Goal: Task Accomplishment & Management: Manage account settings

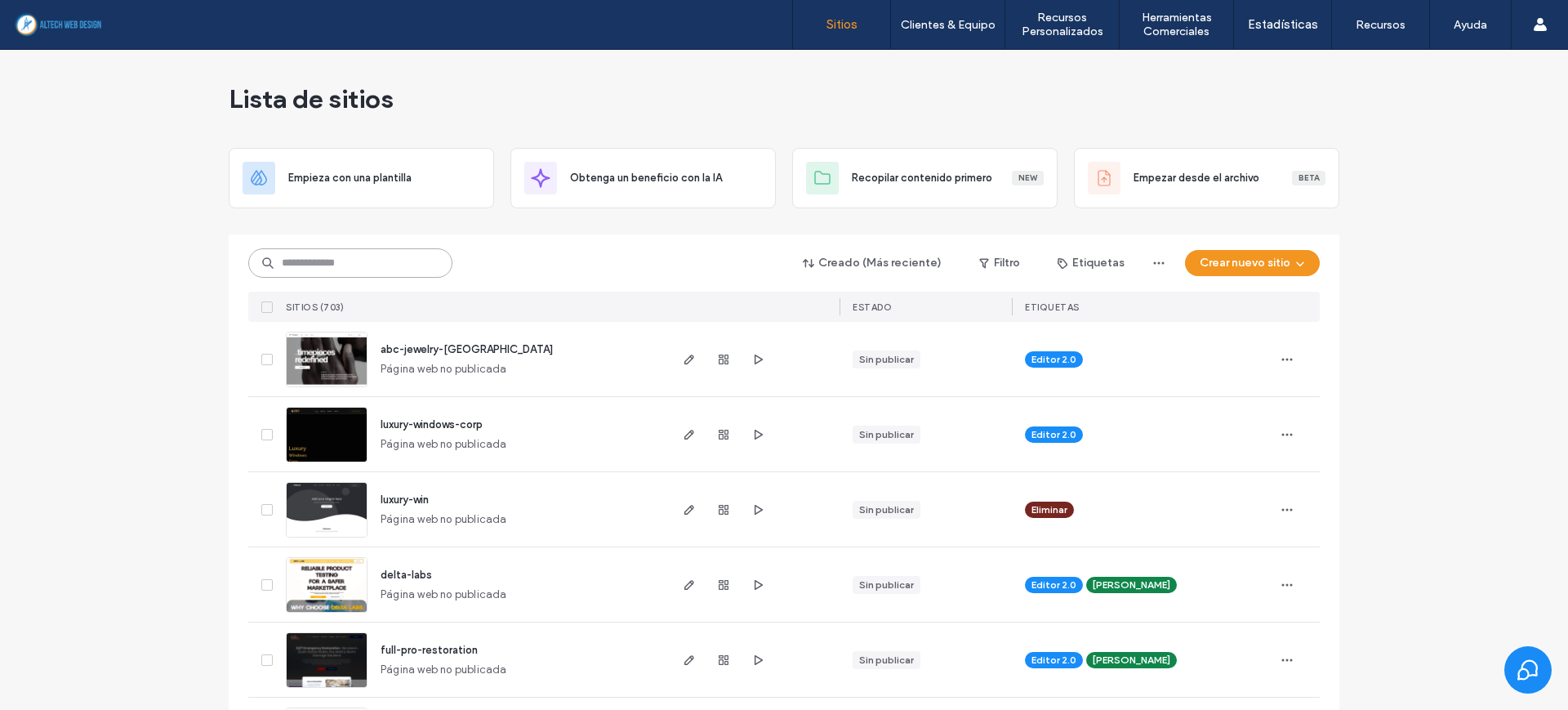
click at [324, 266] on input at bounding box center [350, 262] width 204 height 29
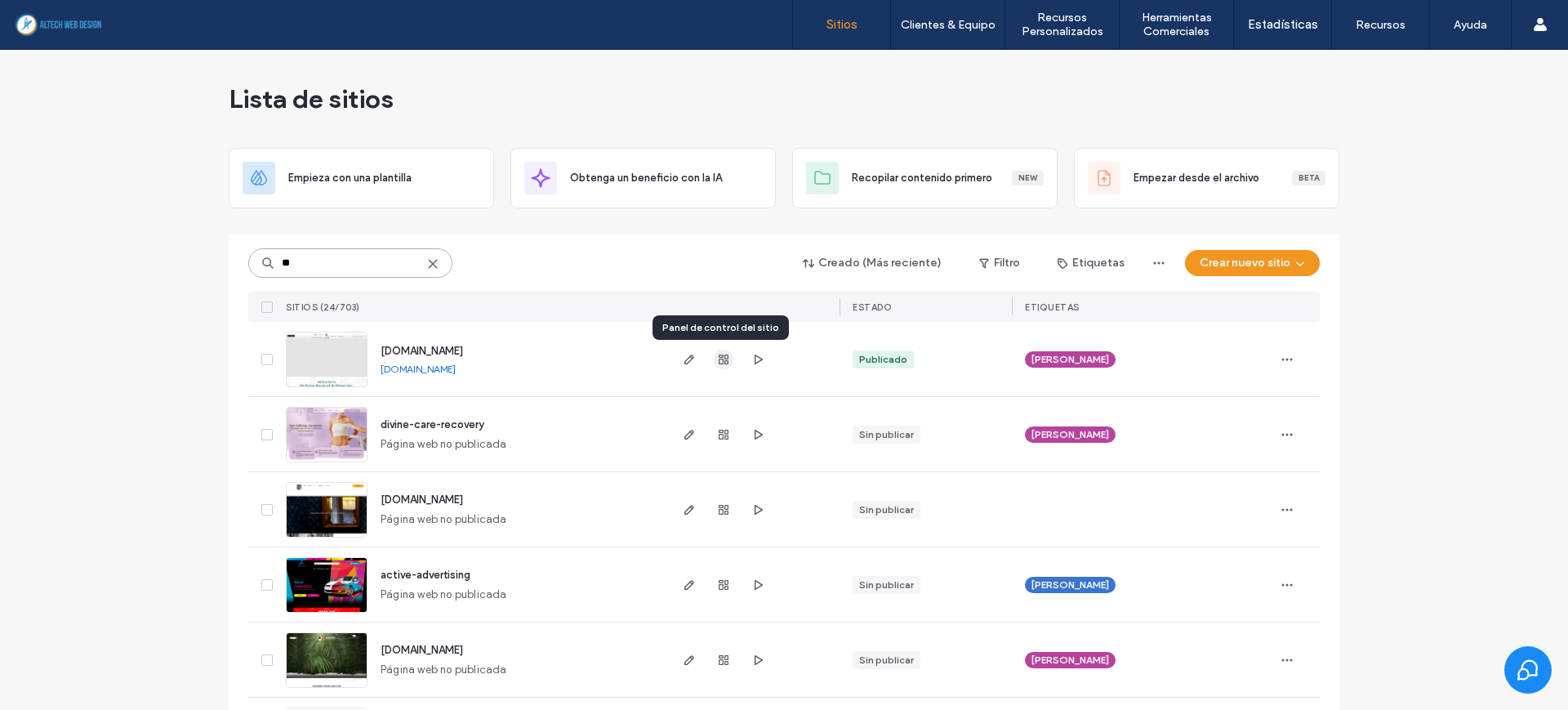
type input "**"
click at [722, 362] on use "button" at bounding box center [723, 360] width 10 height 10
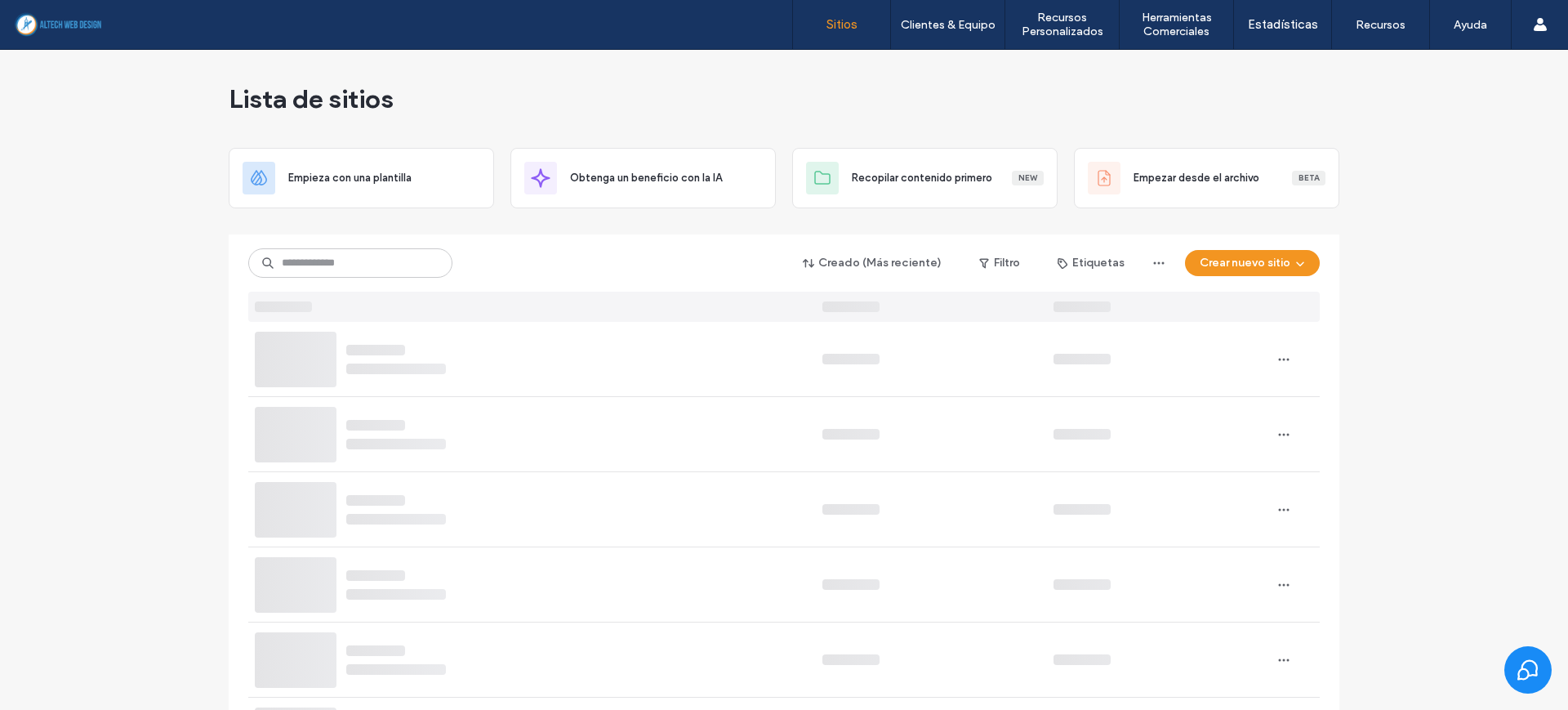
drag, startPoint x: 140, startPoint y: 364, endPoint x: 222, endPoint y: 269, distance: 125.5
click at [294, 259] on input at bounding box center [350, 262] width 204 height 29
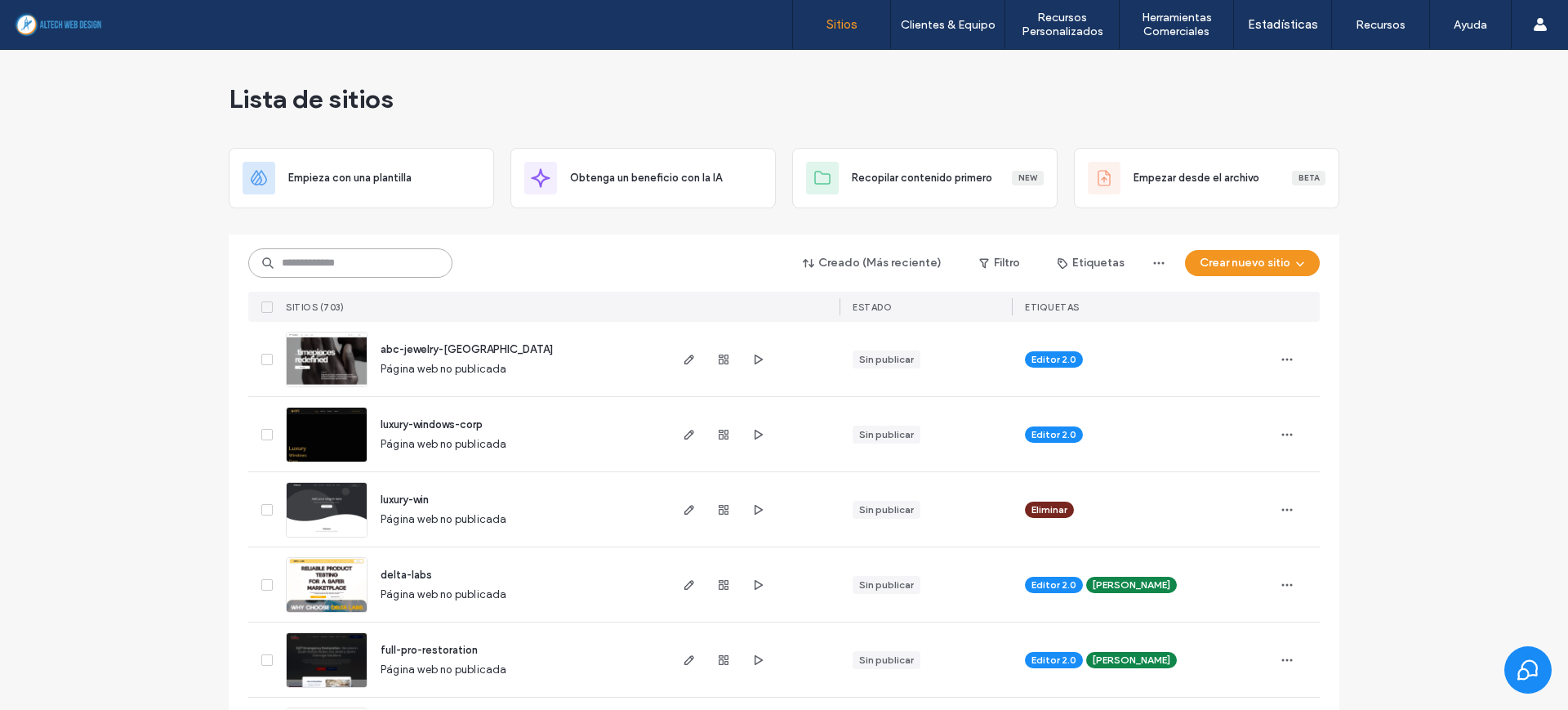
click at [366, 259] on input at bounding box center [350, 262] width 204 height 29
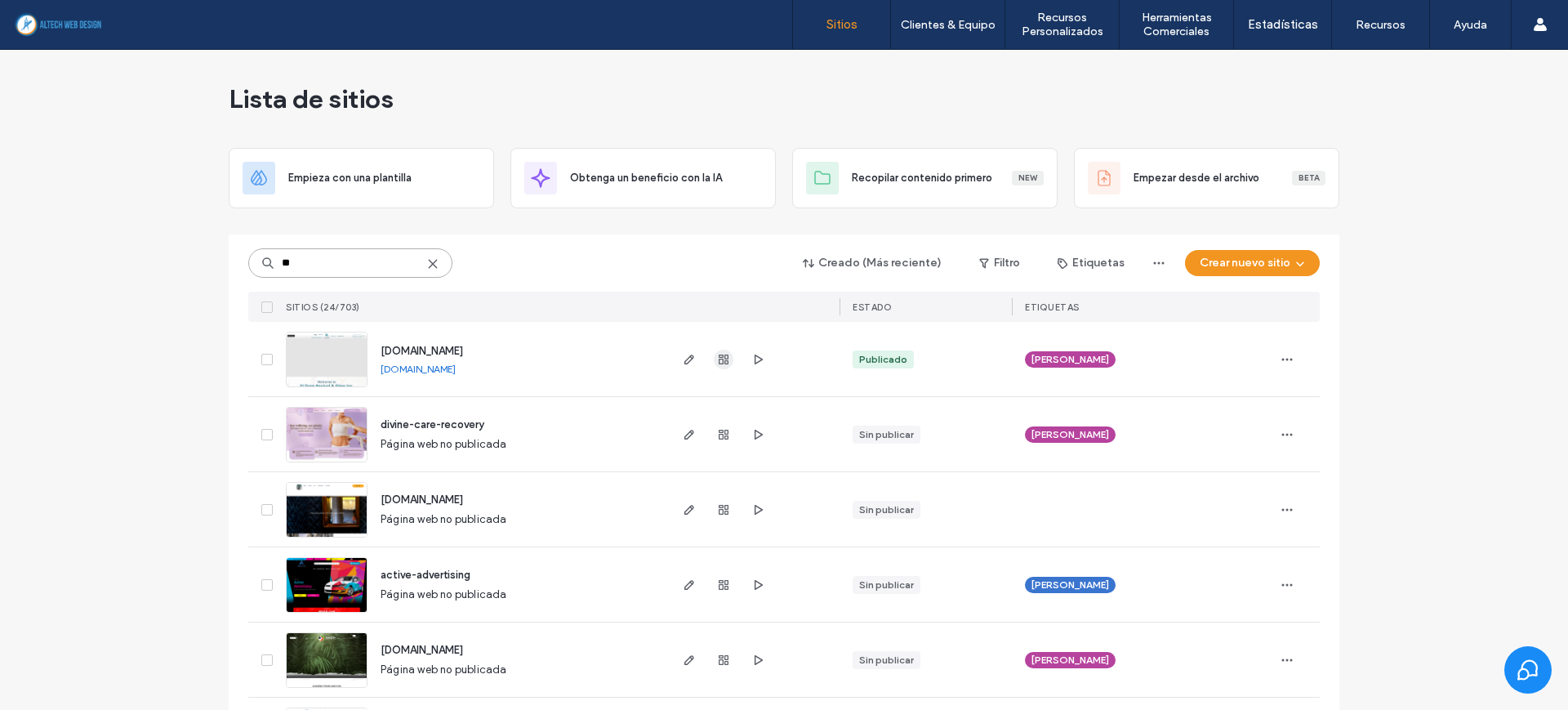
type input "**"
click at [723, 360] on use "button" at bounding box center [723, 360] width 10 height 10
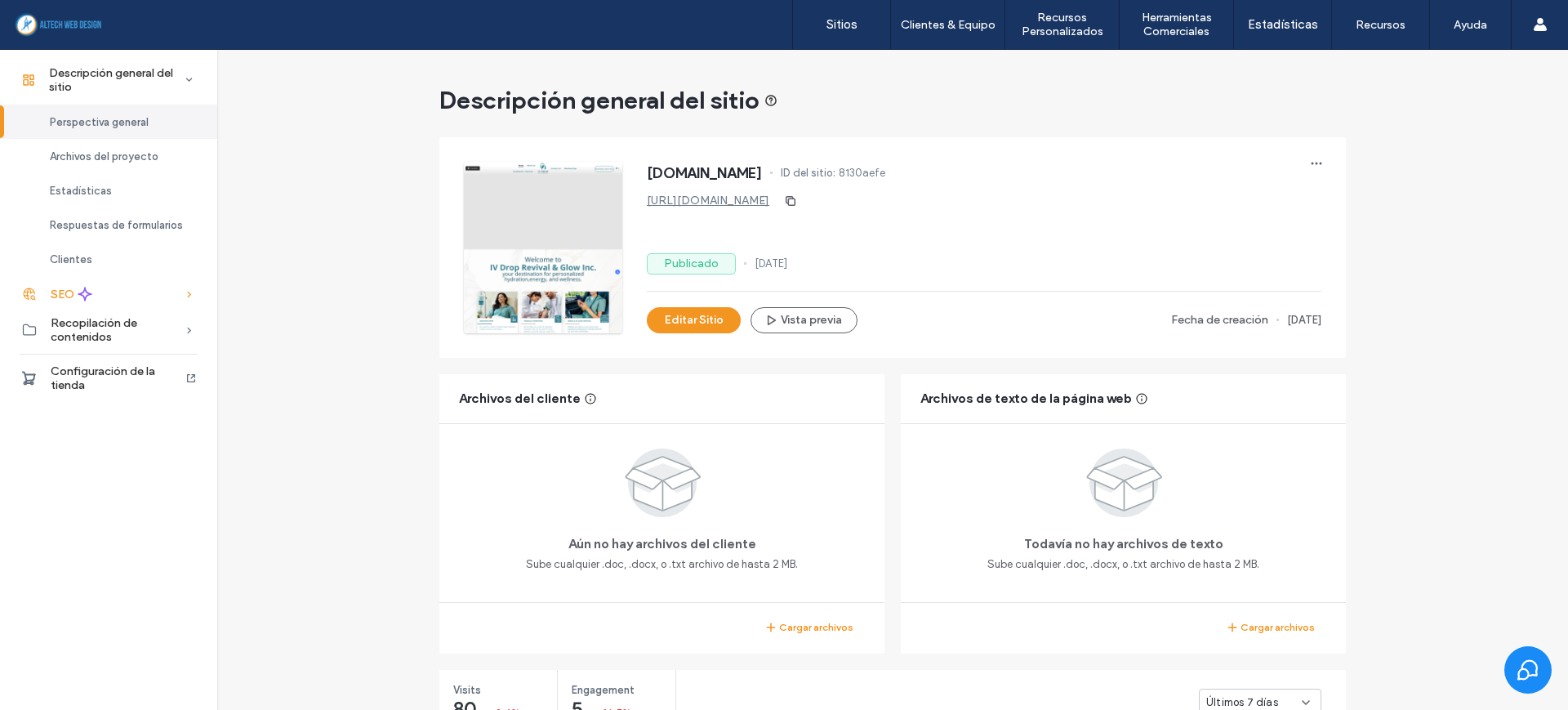
click at [111, 287] on div "SEO" at bounding box center [108, 294] width 218 height 36
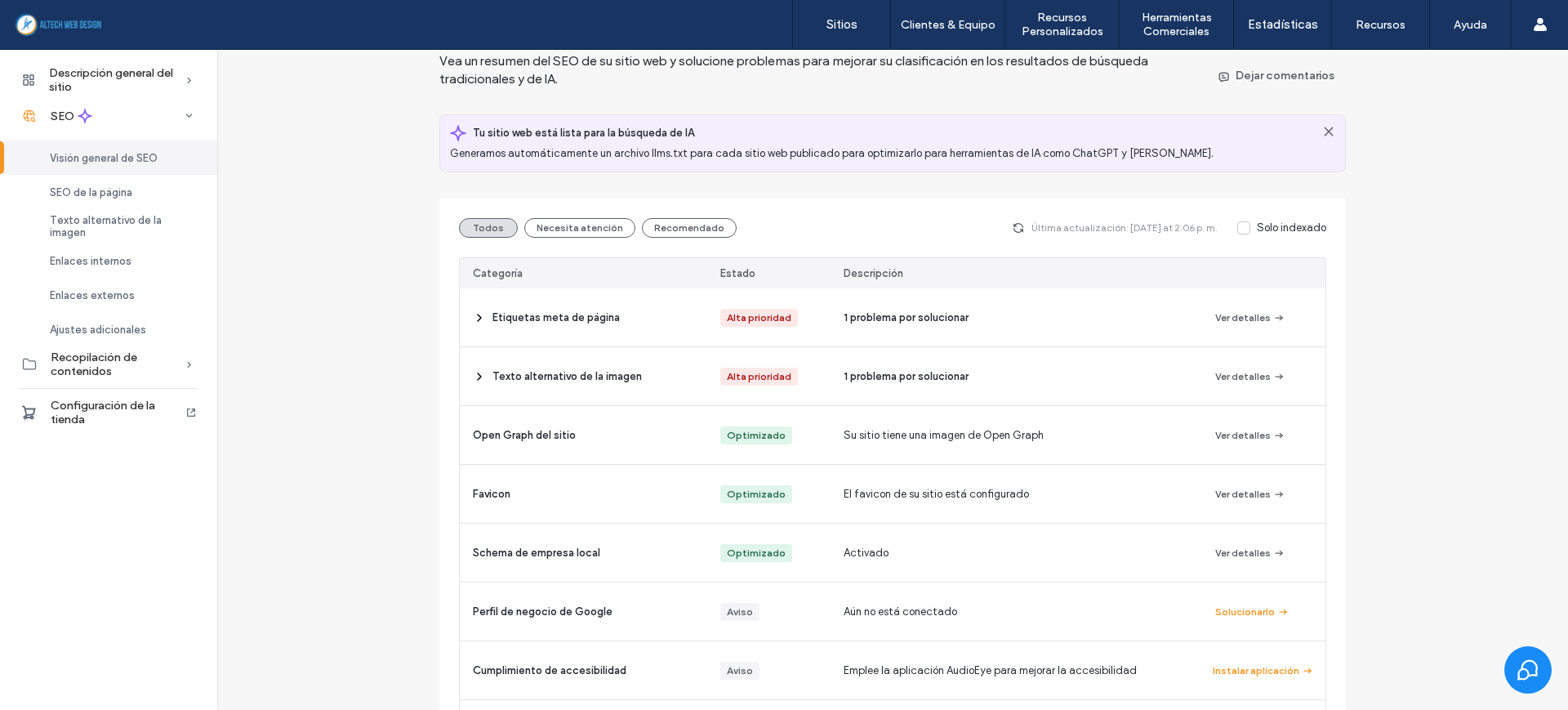
scroll to position [103, 0]
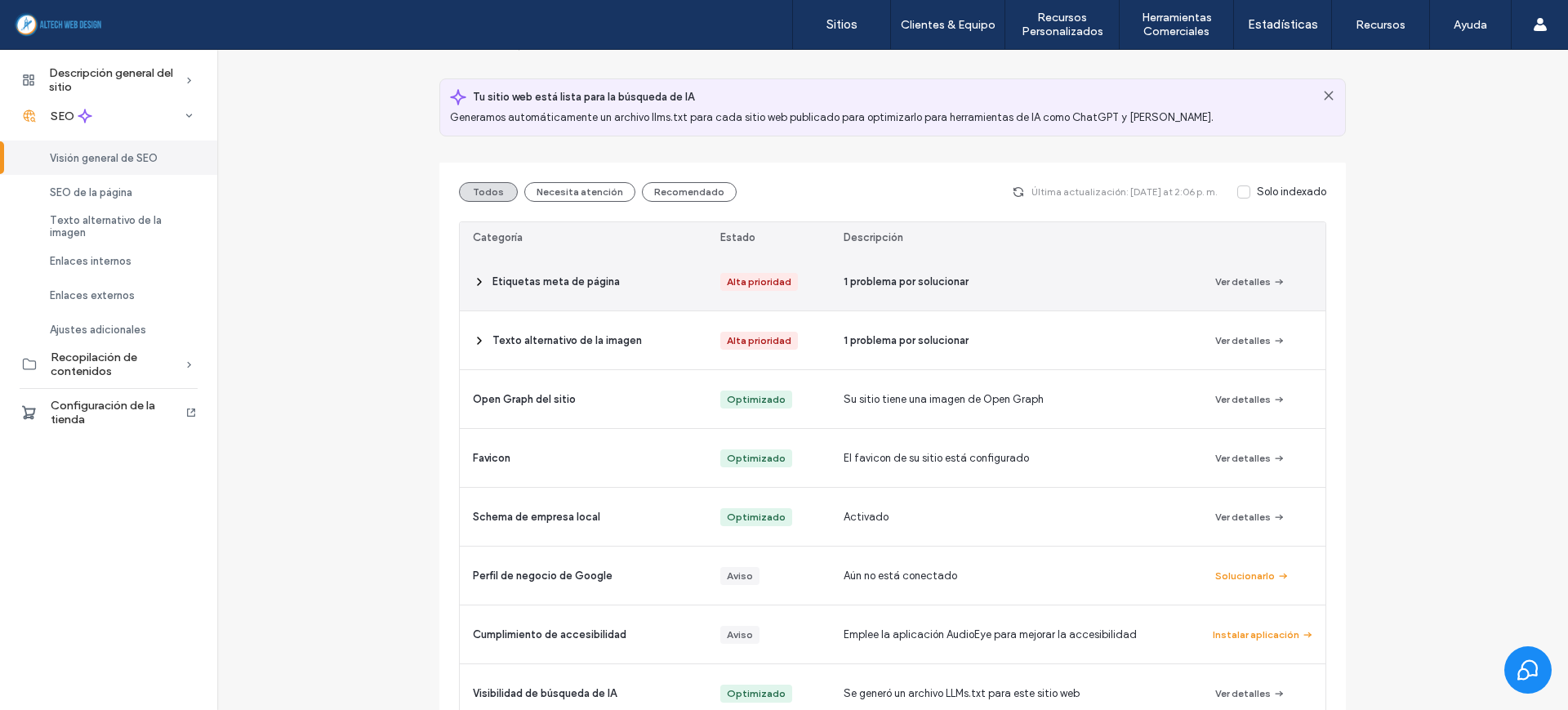
click at [586, 279] on span "Etiquetas meta de página" at bounding box center [556, 281] width 128 height 16
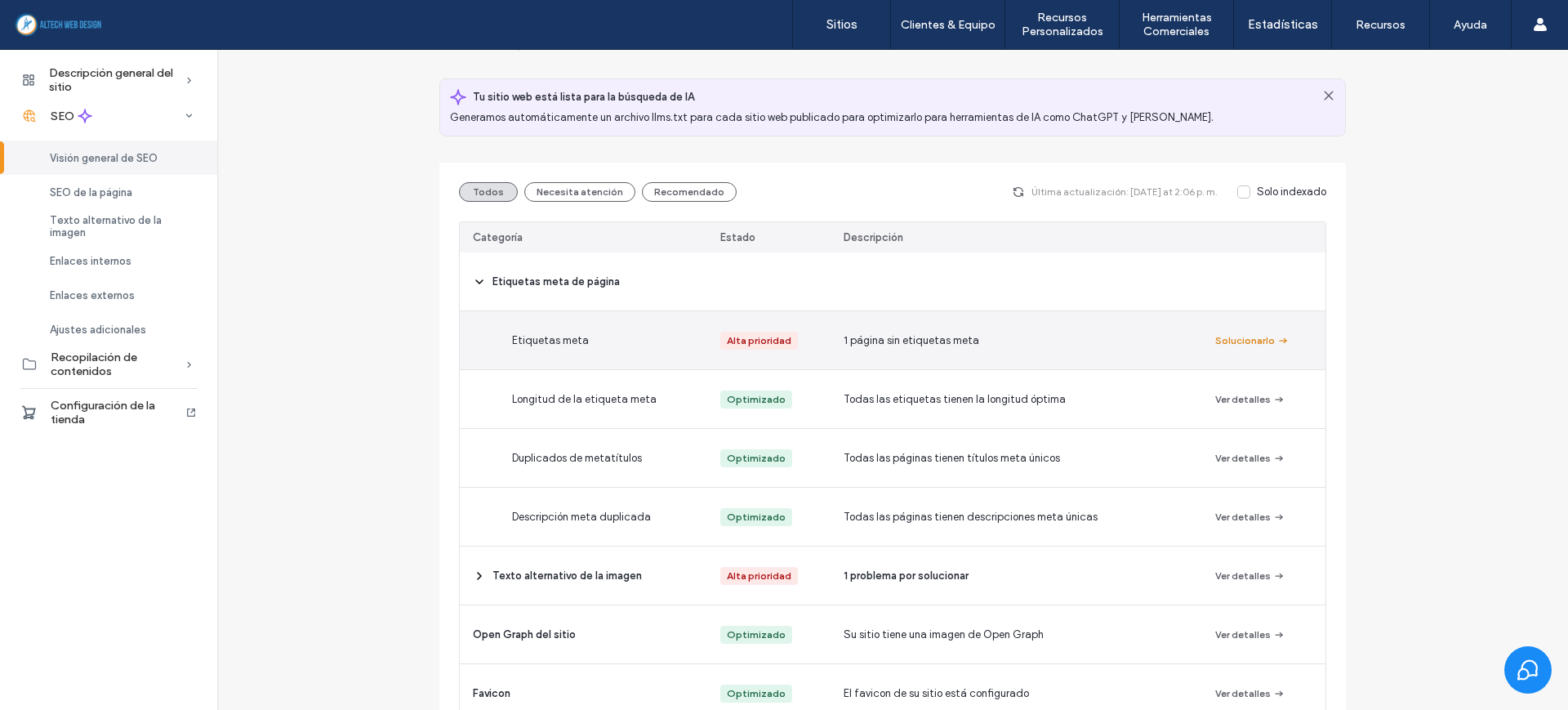
click at [1221, 345] on button "Solucionarlo" at bounding box center [1252, 340] width 74 height 19
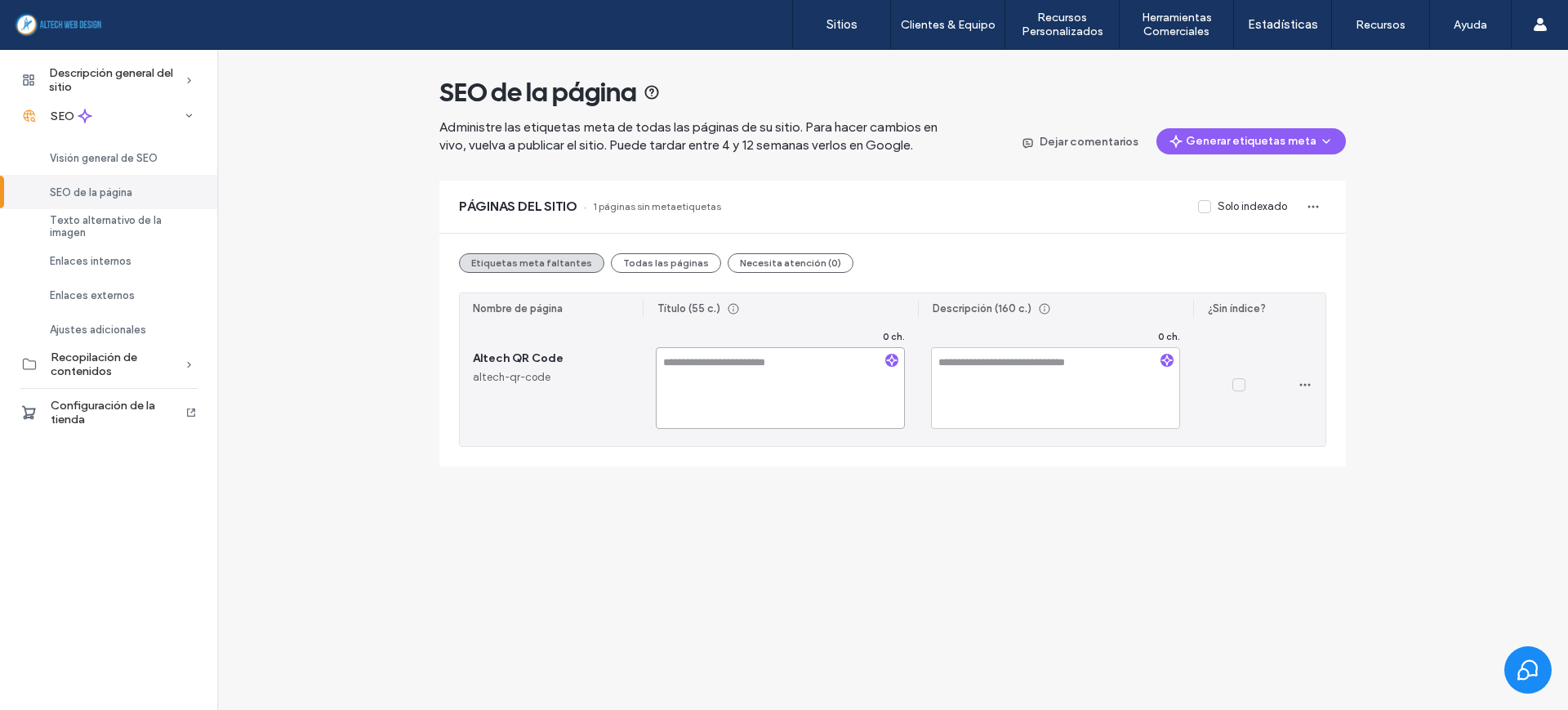
click at [725, 374] on textarea at bounding box center [781, 387] width 249 height 82
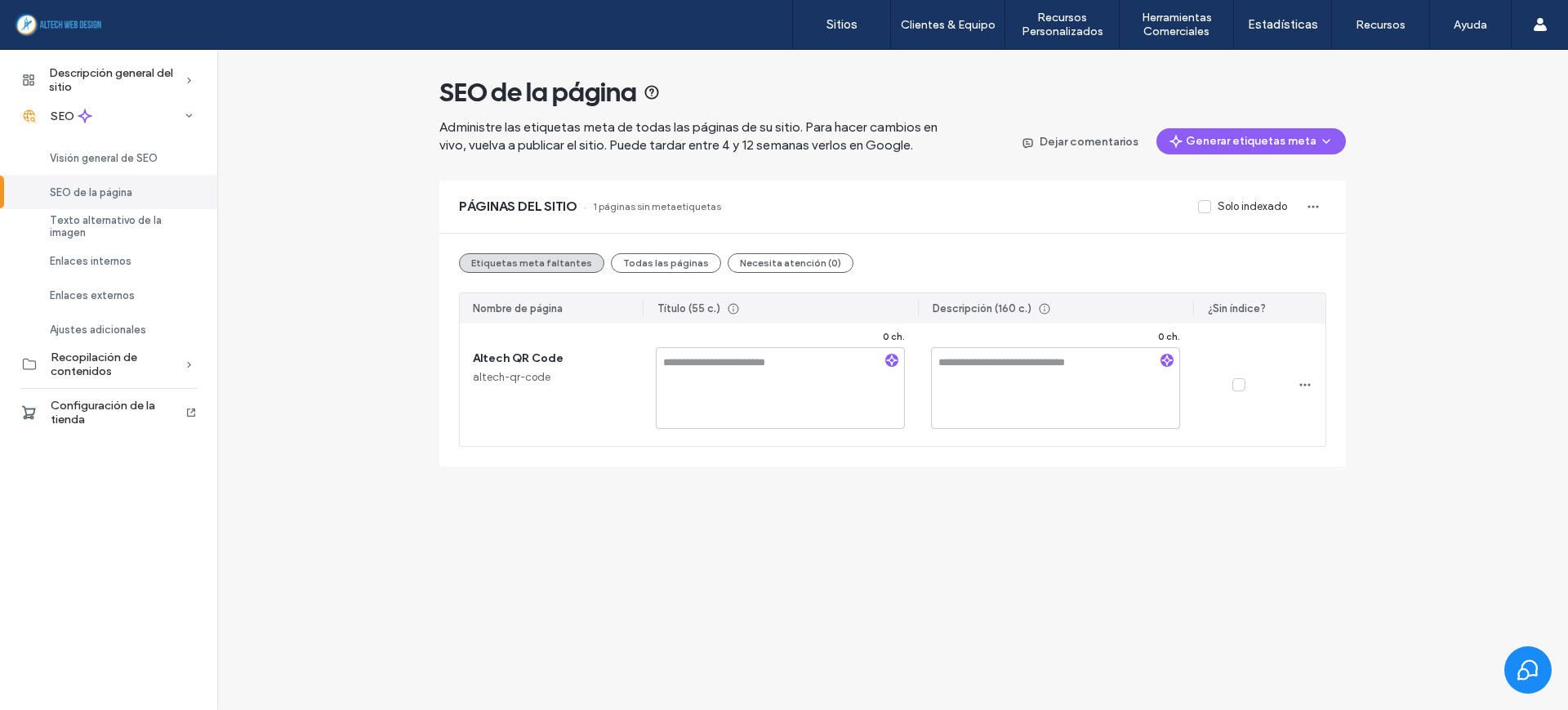
click at [570, 500] on div "Descripción general del sitio Perspectiva general Archivos del proyecto Estadís…" at bounding box center [784, 279] width 1568 height 460
click at [134, 161] on span "Visión general de SEO" at bounding box center [103, 158] width 108 height 13
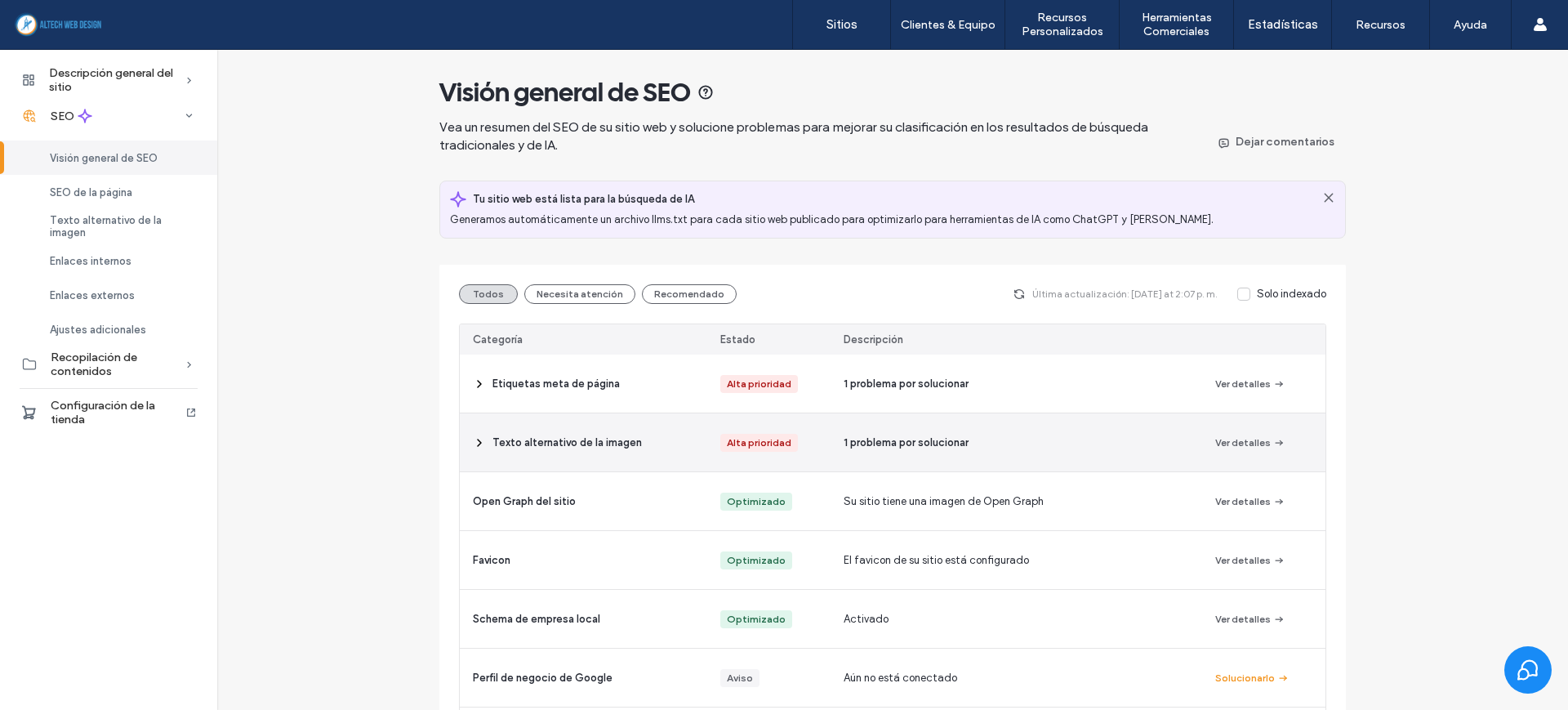
click at [503, 440] on span "Texto alternativo de la imagen" at bounding box center [567, 442] width 150 height 16
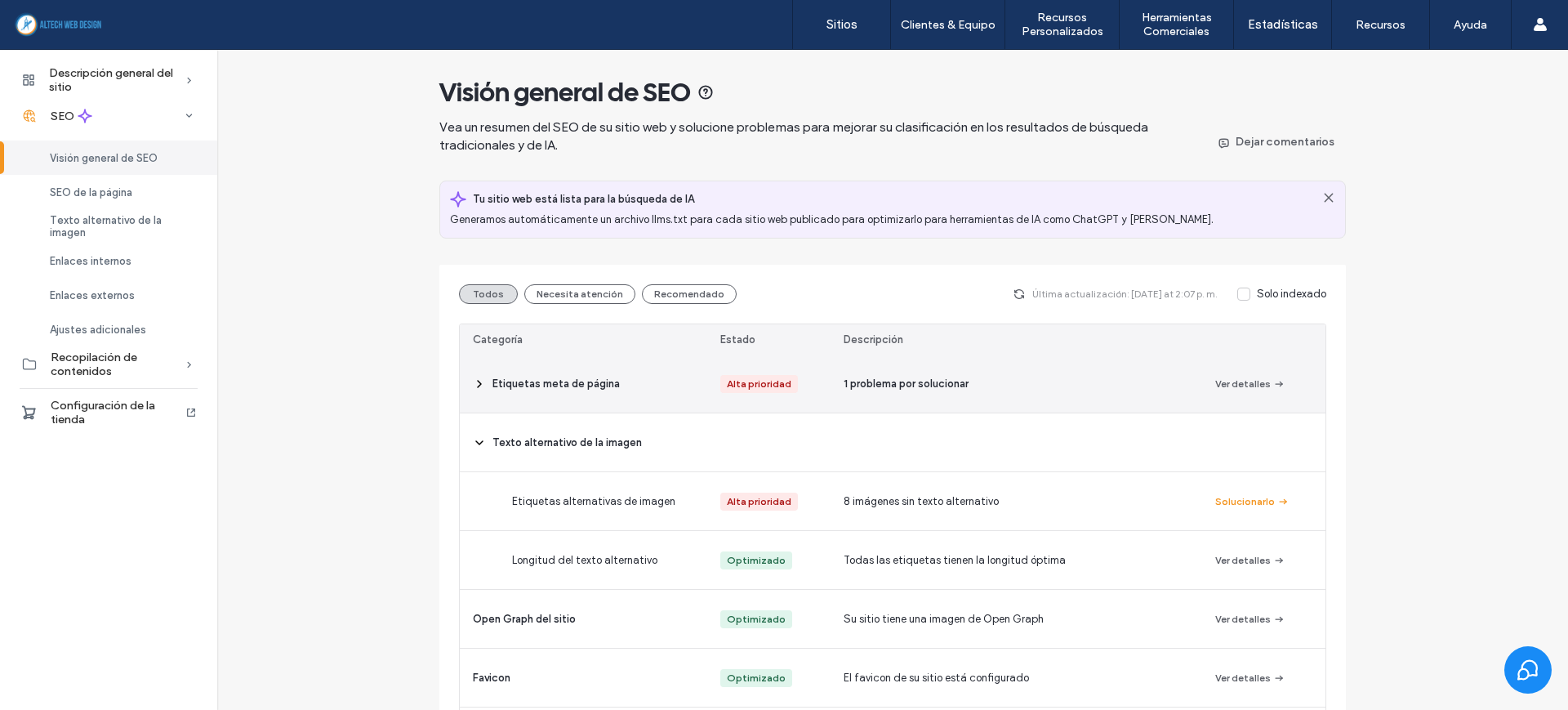
click at [661, 379] on div "Etiquetas meta de página" at bounding box center [583, 383] width 248 height 58
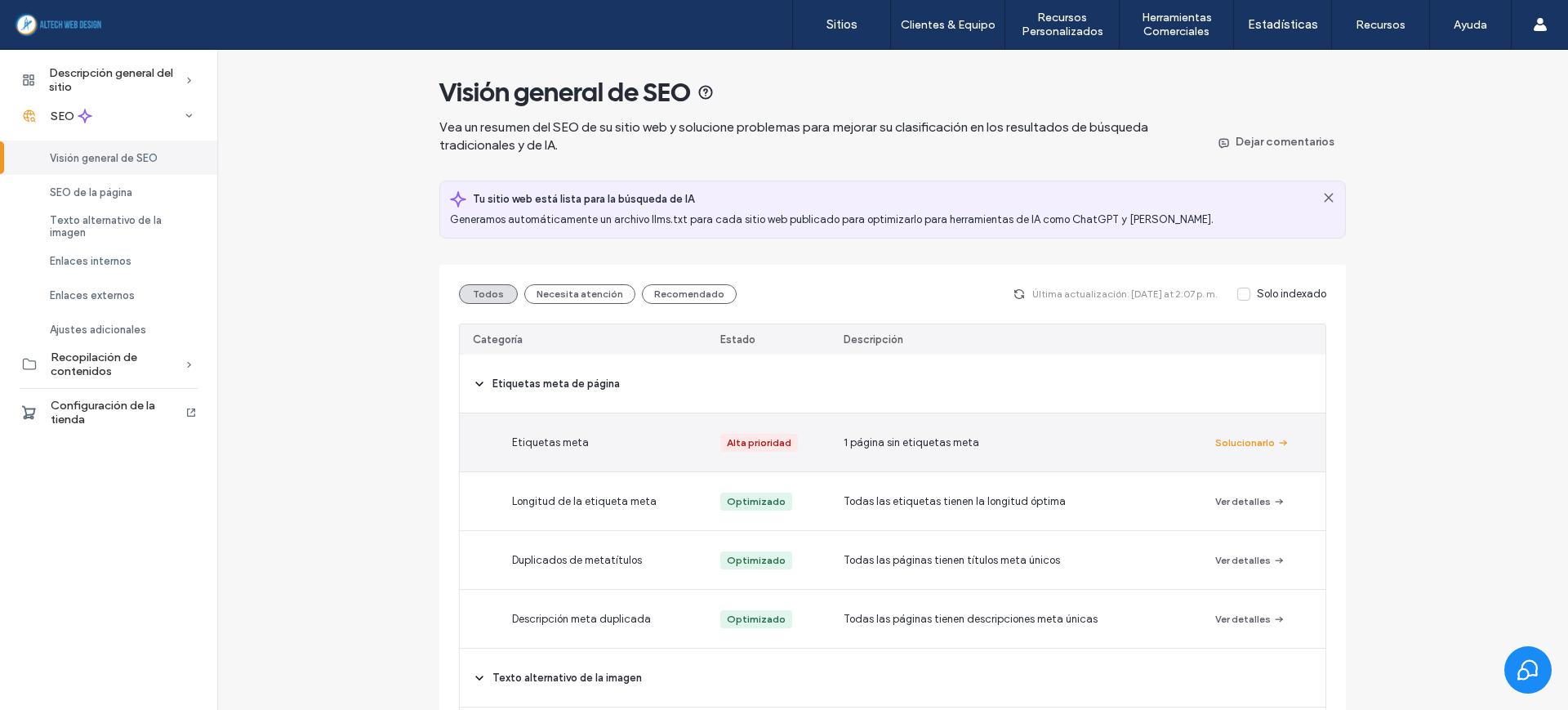
scroll to position [103, 0]
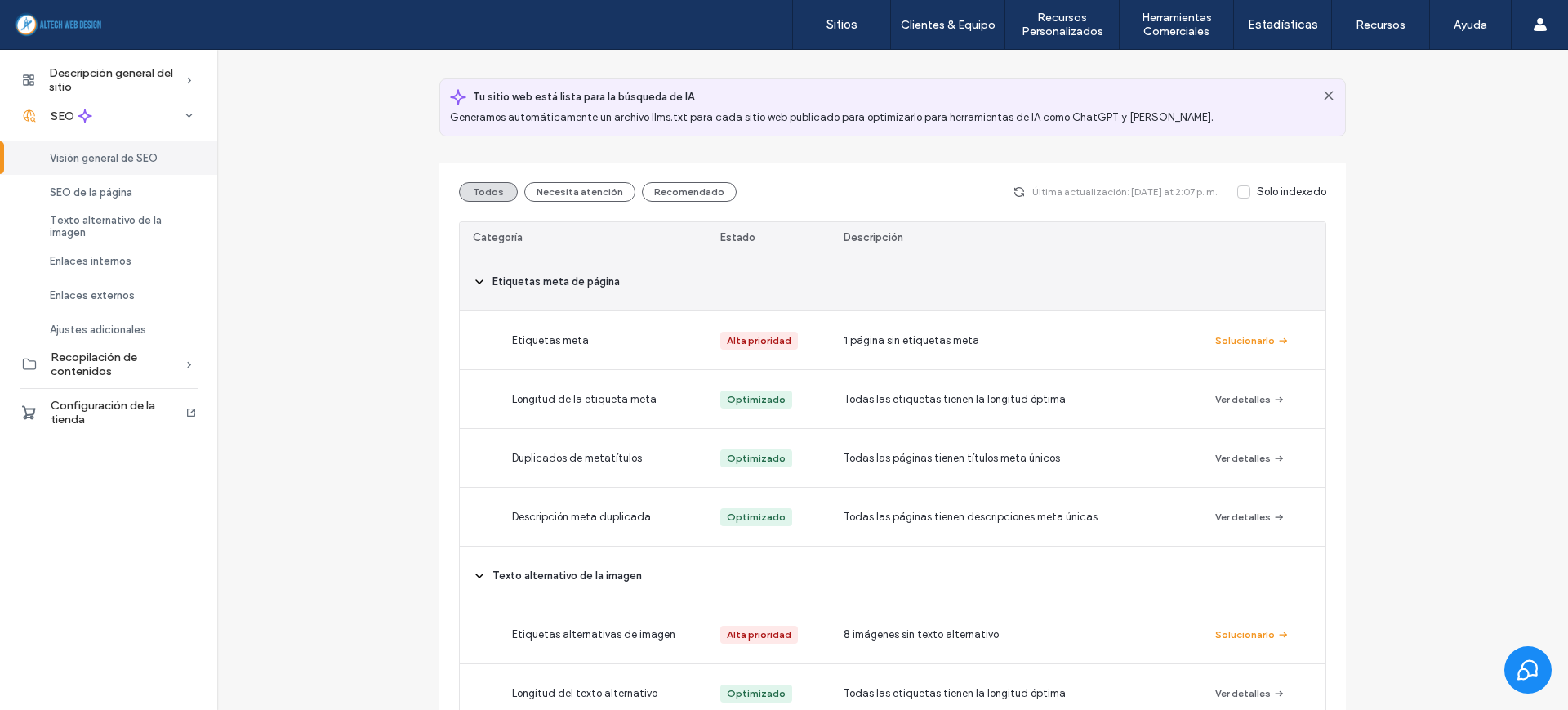
click at [476, 282] on icon at bounding box center [480, 282] width 13 height 13
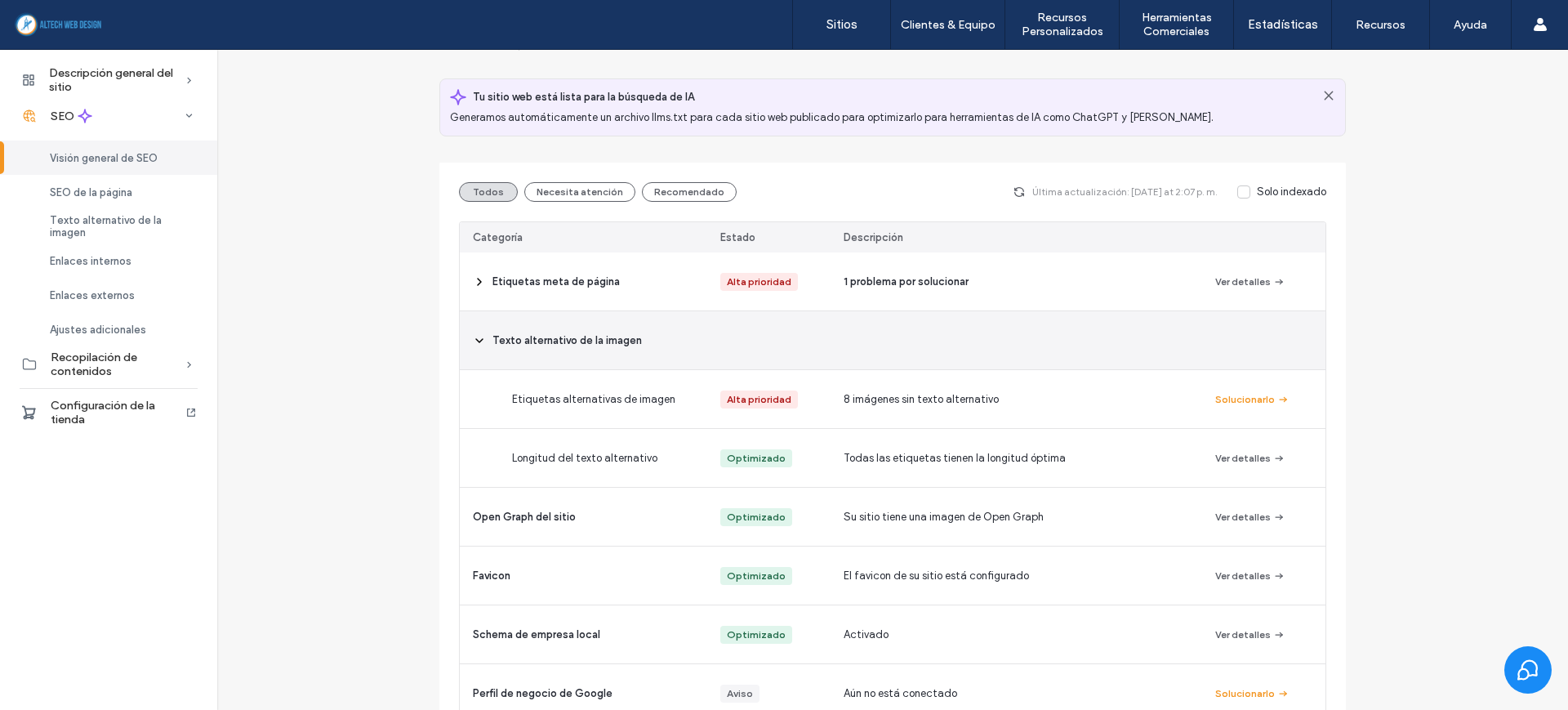
click at [478, 344] on icon at bounding box center [480, 341] width 13 height 13
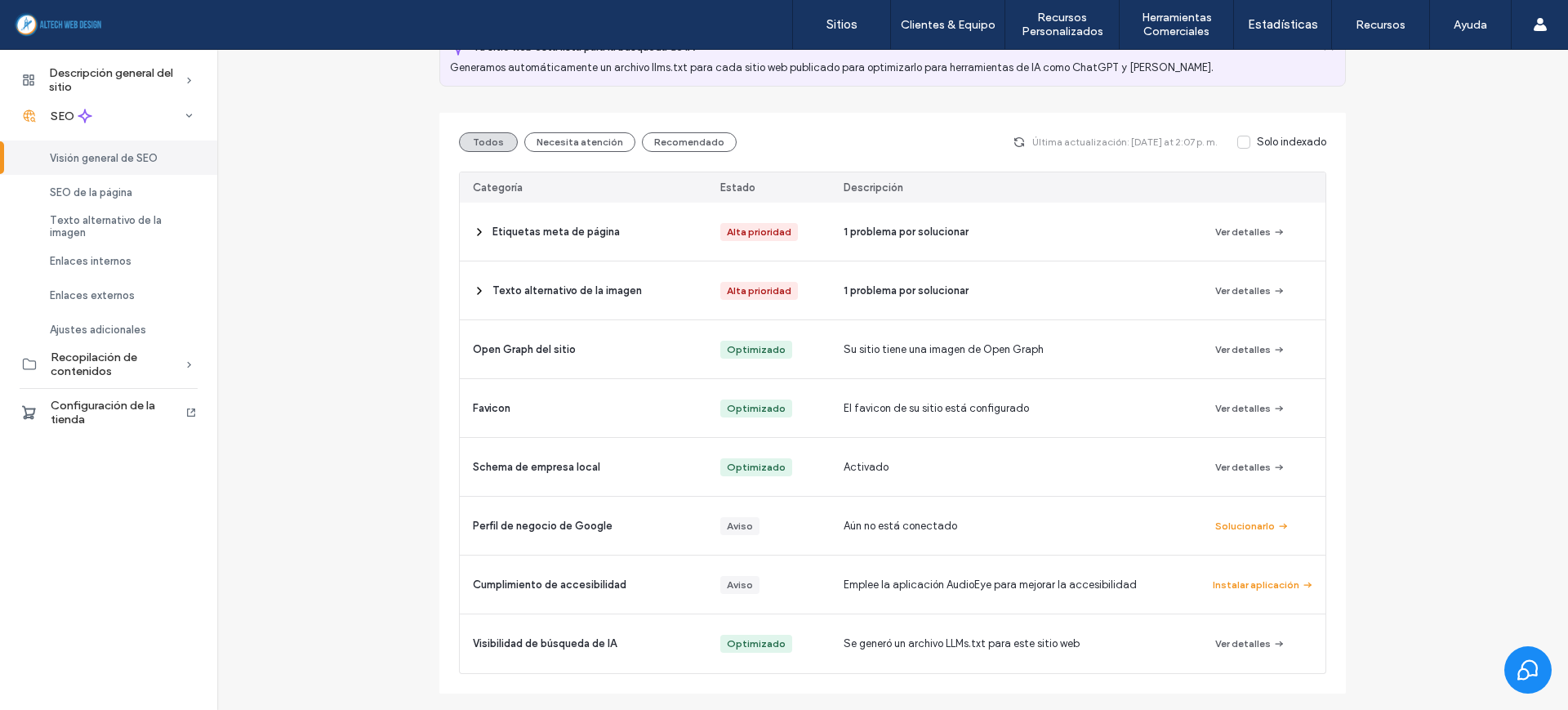
scroll to position [179, 0]
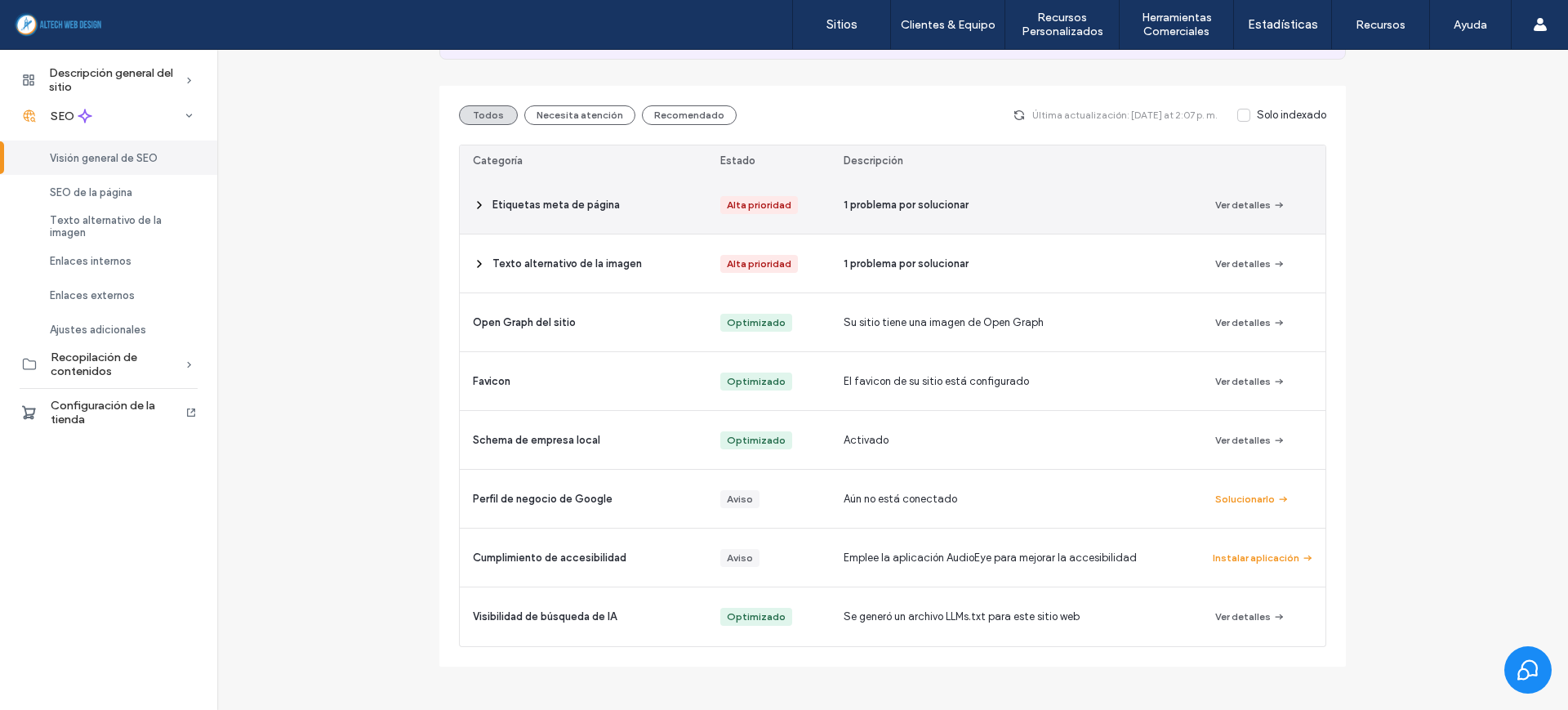
click at [477, 211] on span at bounding box center [480, 204] width 13 height 58
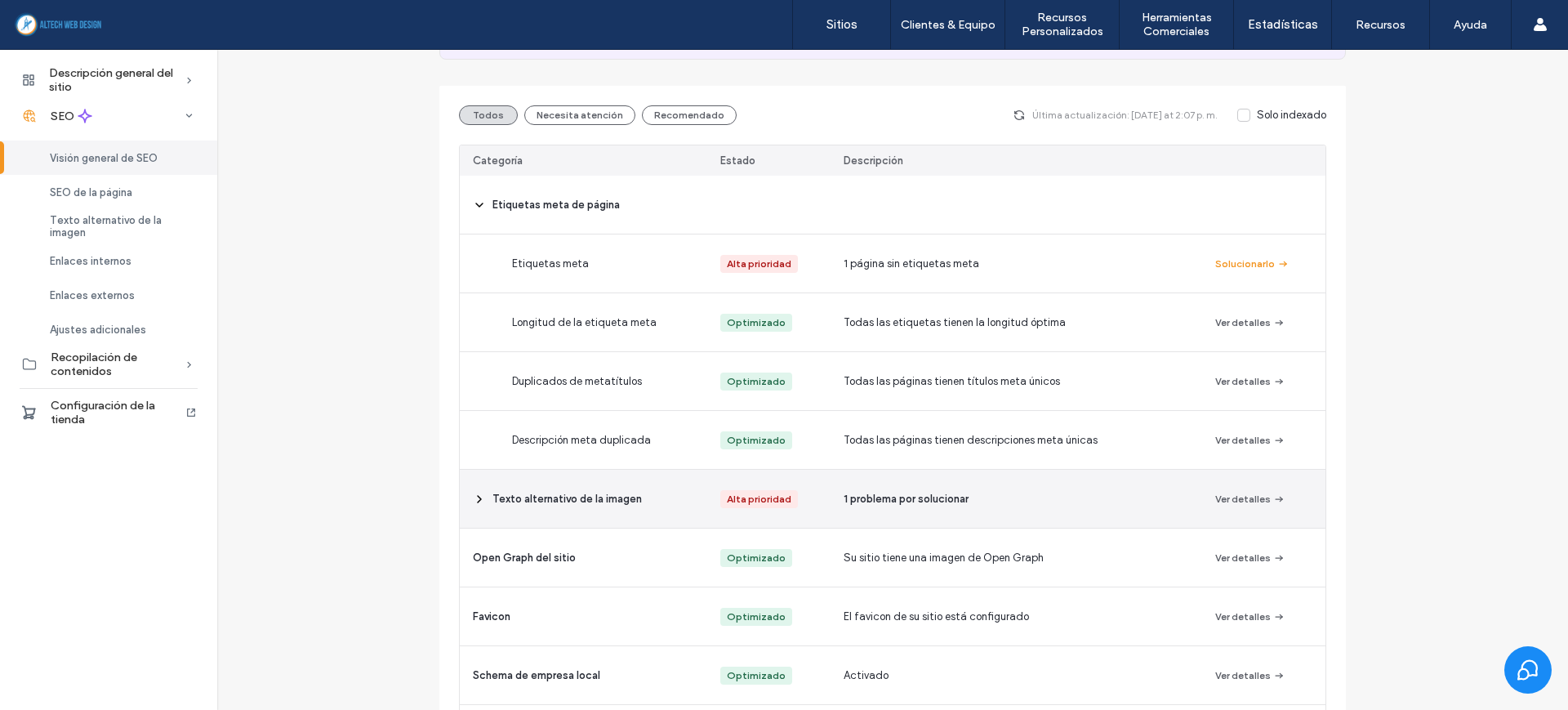
click at [473, 503] on icon at bounding box center [480, 499] width 13 height 13
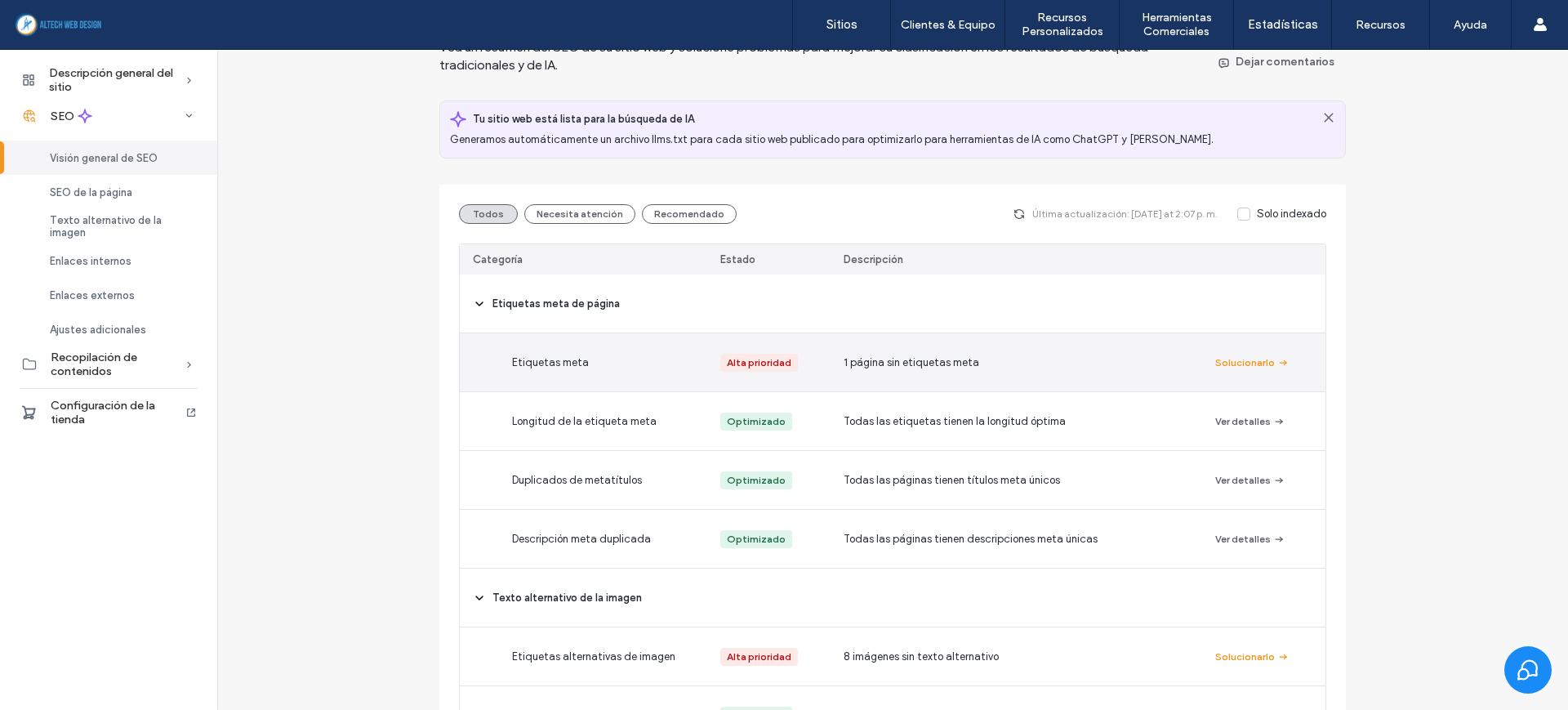
scroll to position [76, 0]
click at [1217, 365] on button "Solucionarlo" at bounding box center [1252, 366] width 74 height 19
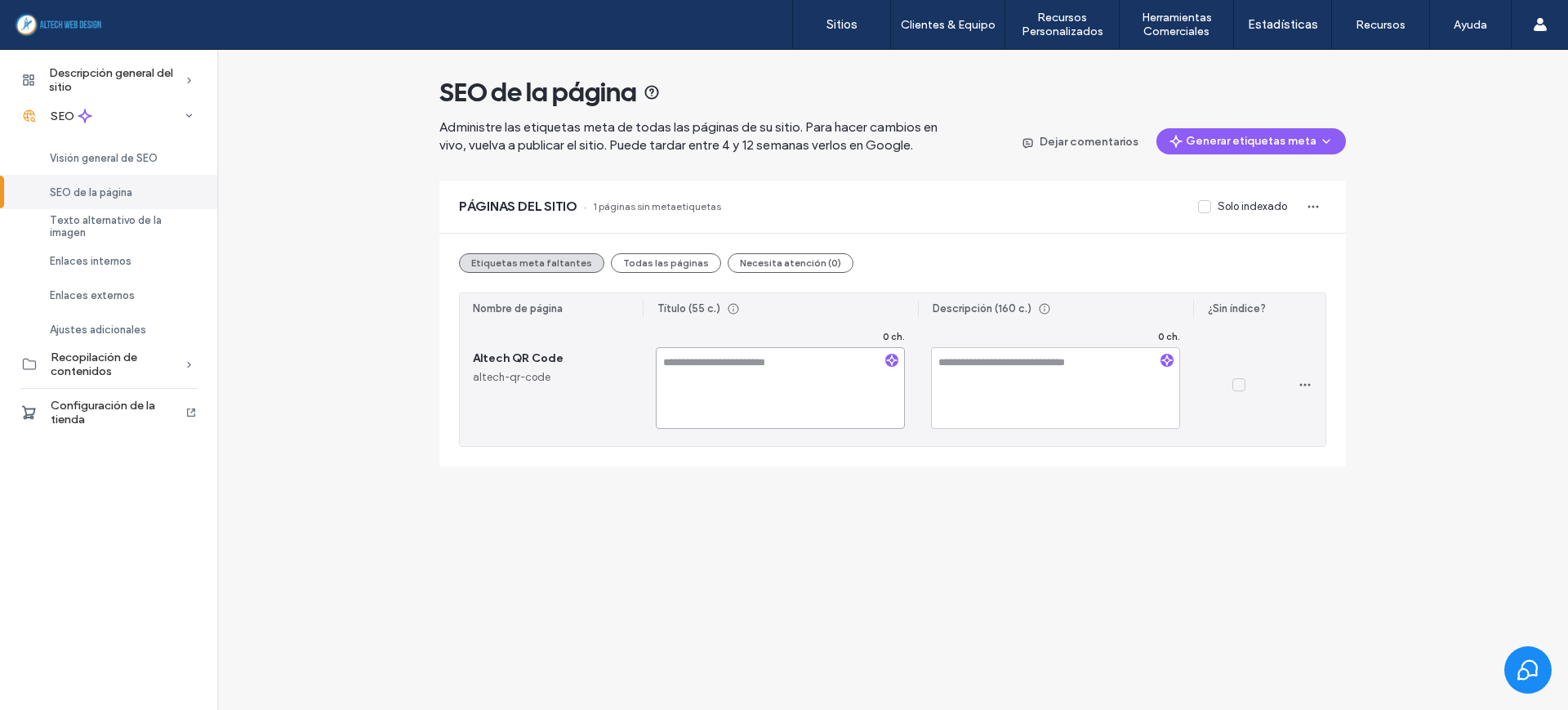
click at [783, 368] on textarea at bounding box center [781, 387] width 249 height 82
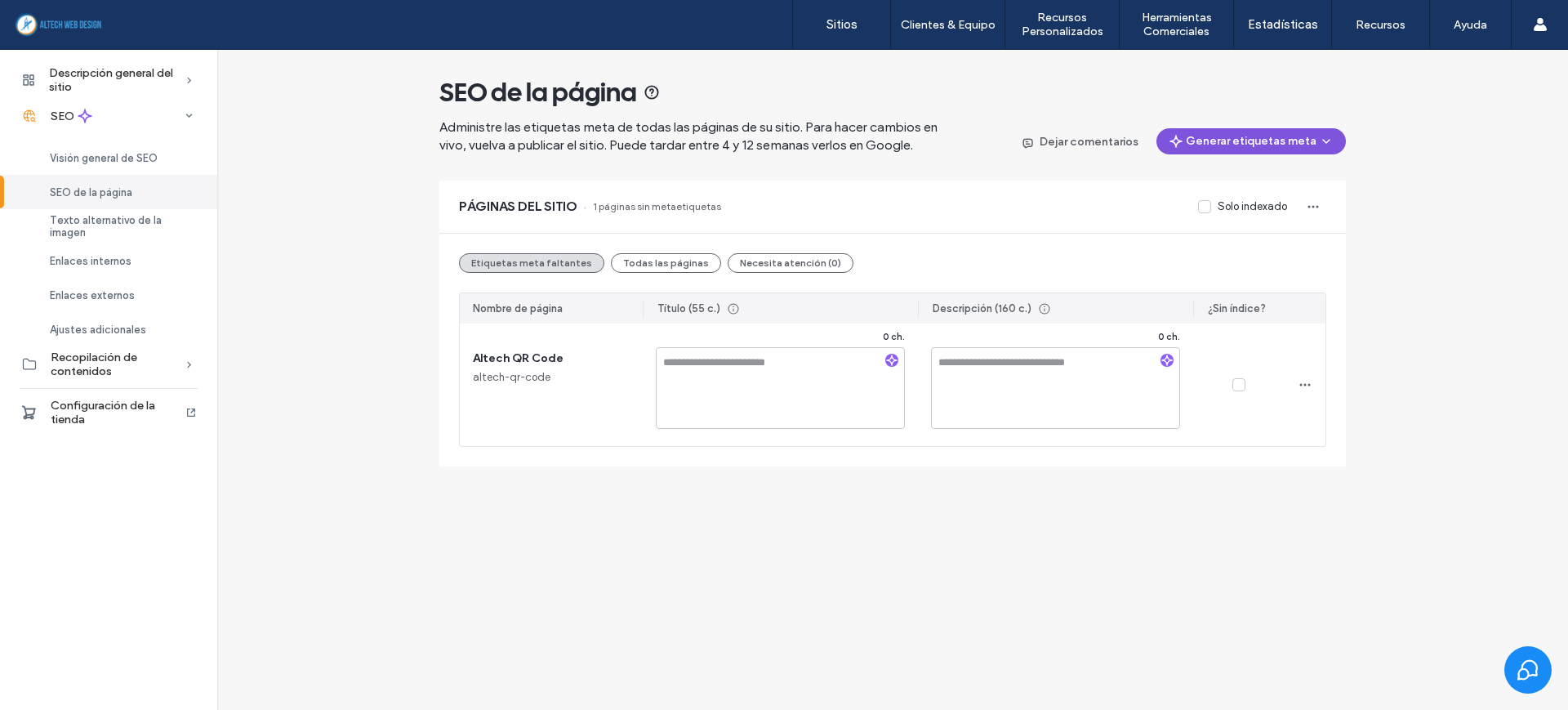
click at [1218, 139] on button "Generar etiquetas meta" at bounding box center [1251, 141] width 190 height 26
click at [1240, 191] on span "Generar solo las etiquetas faltantes" at bounding box center [1215, 183] width 176 height 16
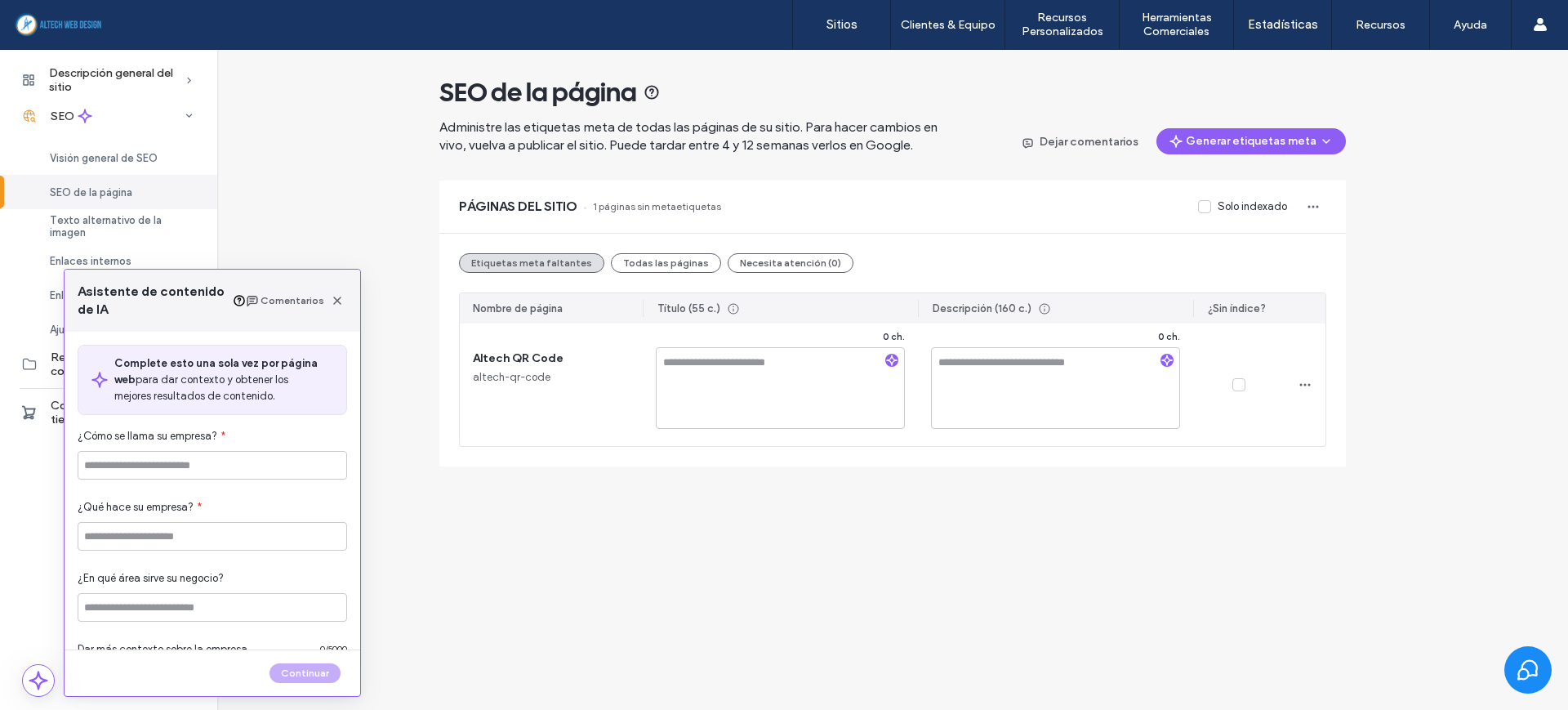
type input "**********"
type textarea "**********"
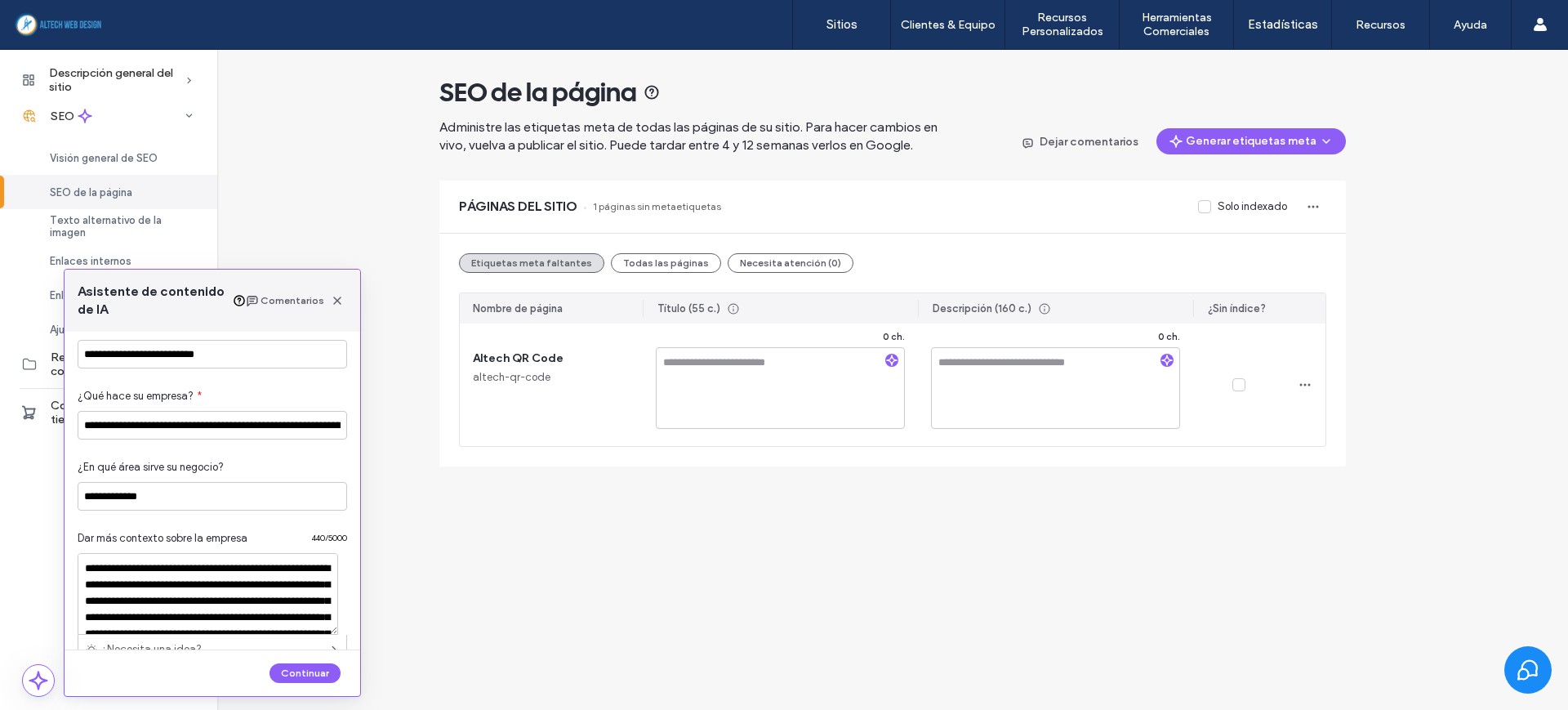
scroll to position [218, 0]
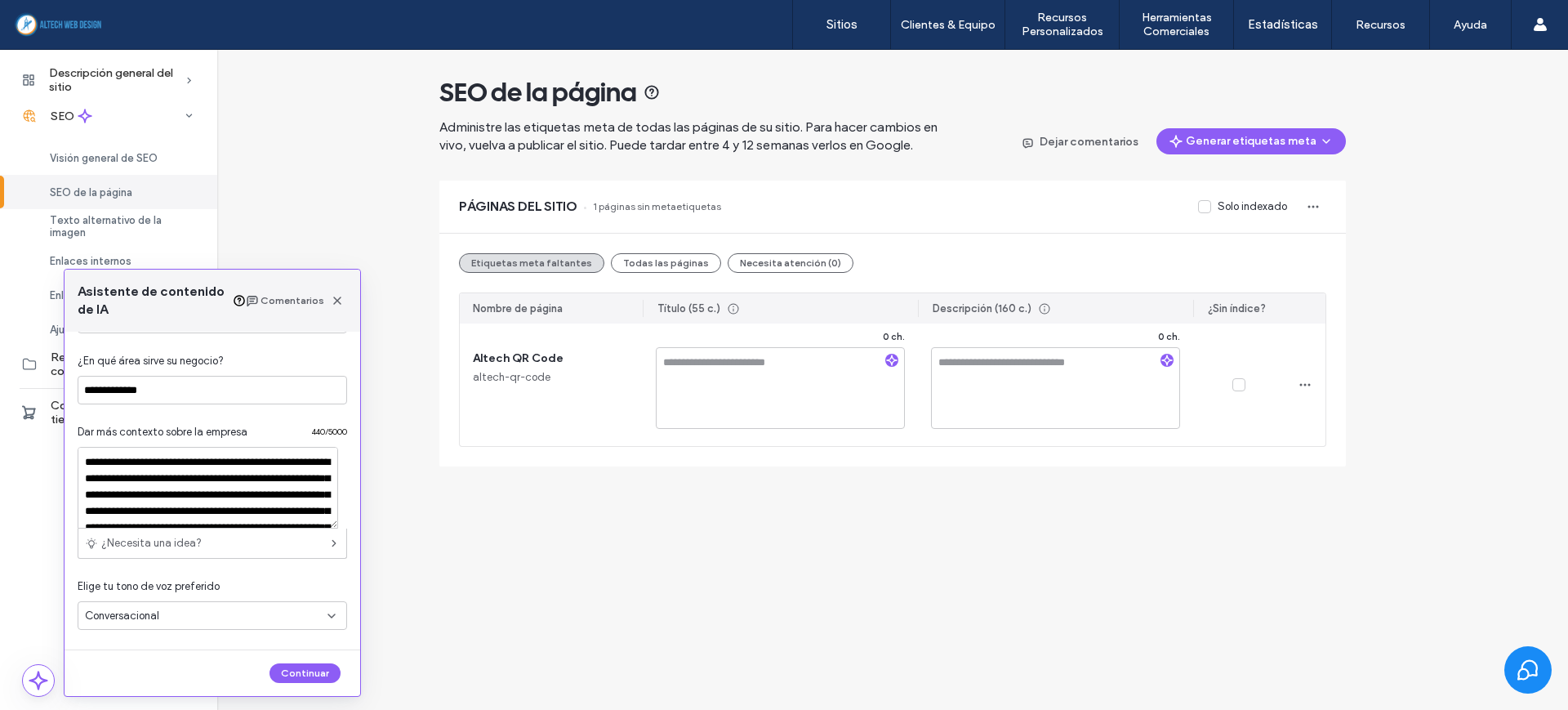
click at [389, 181] on div "SEO de la página Administre las etiquetas meta de todas las páginas de su sitio…" at bounding box center [893, 258] width 1351 height 417
click at [837, 31] on label "Sitios" at bounding box center [842, 24] width 31 height 14
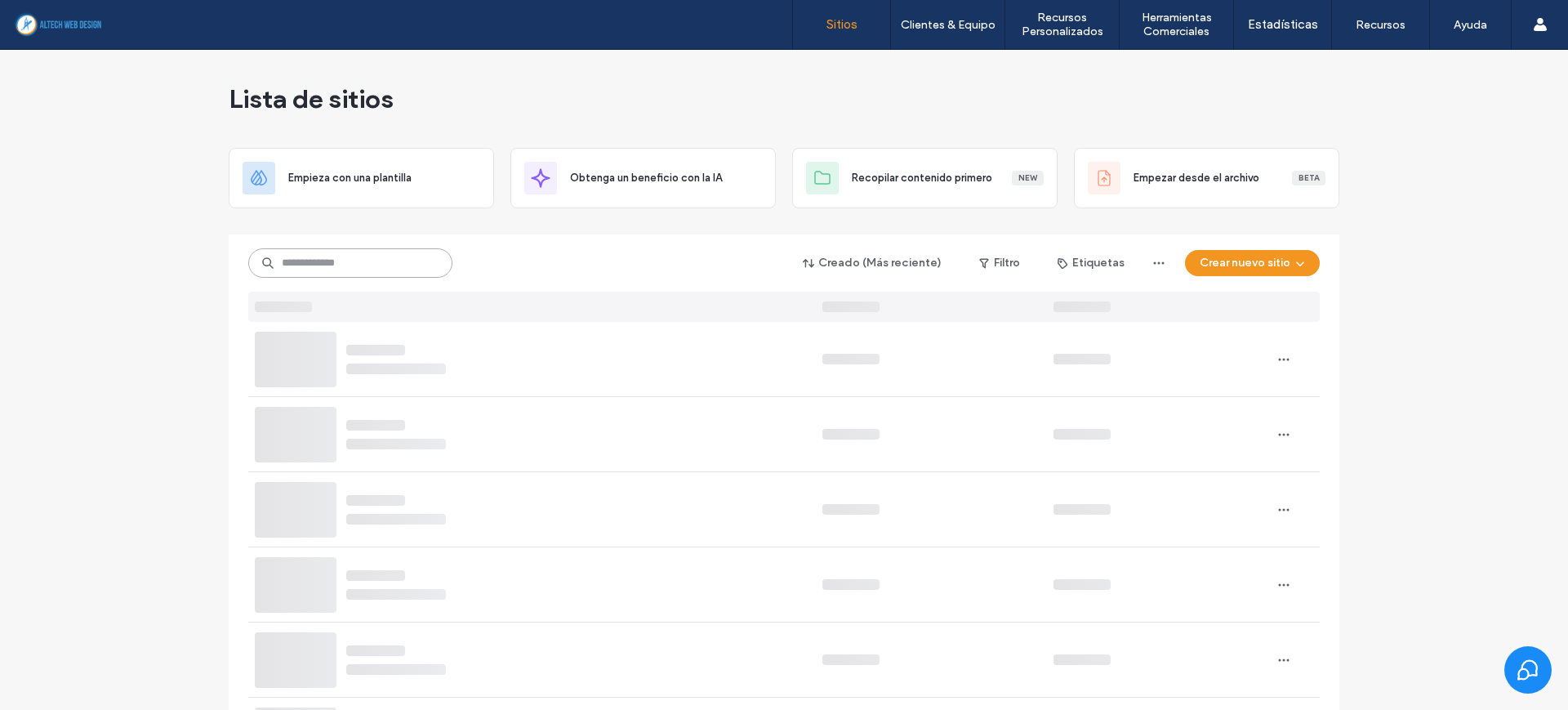
click at [353, 258] on input at bounding box center [350, 262] width 204 height 29
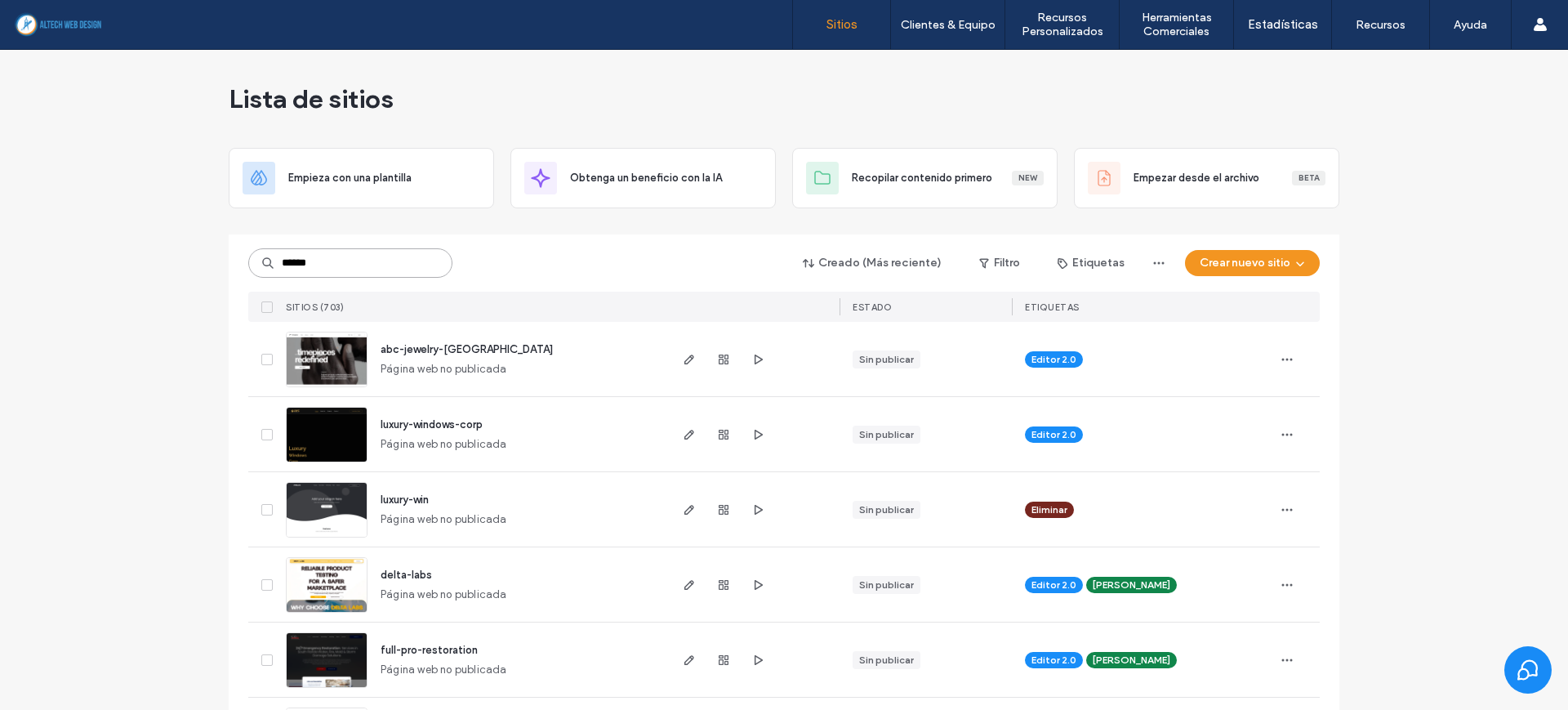
type input "******"
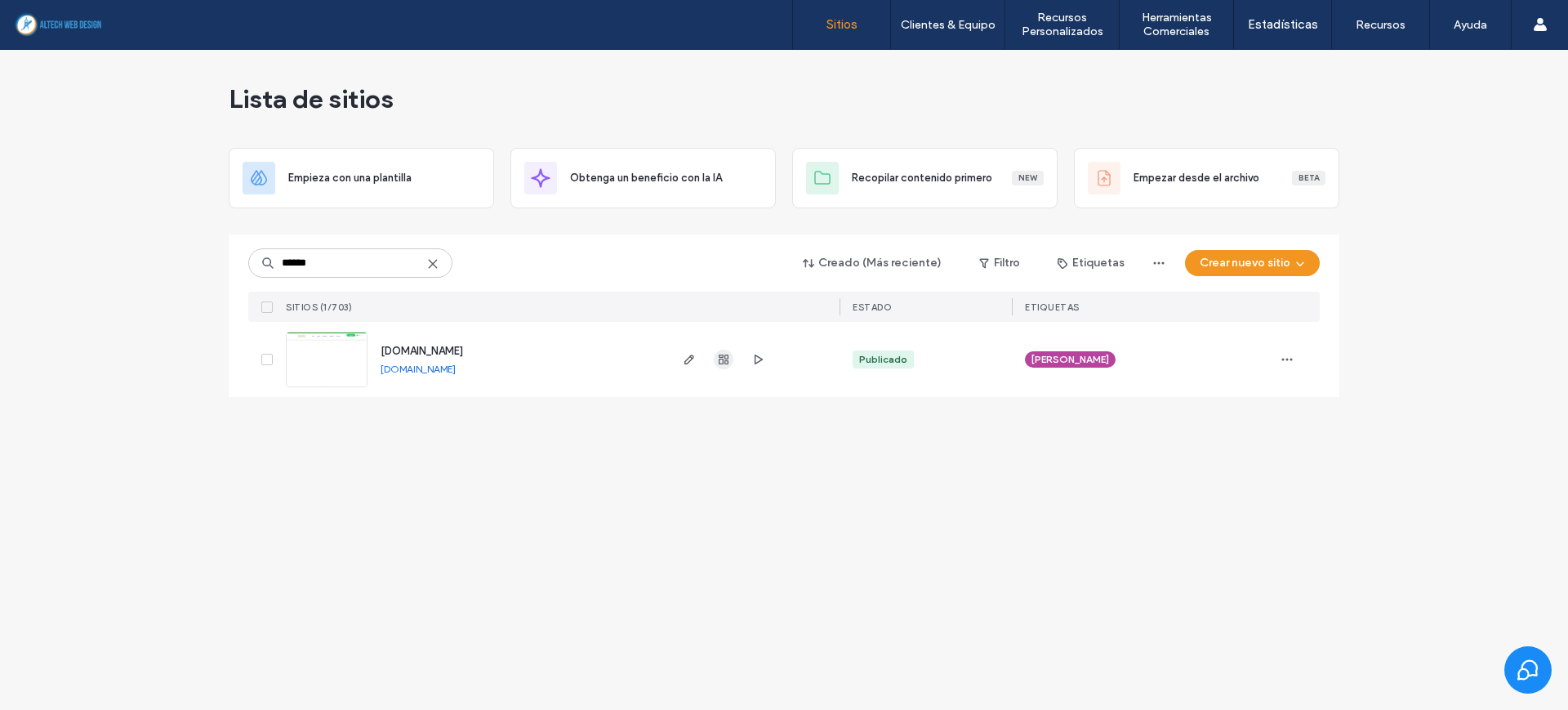
click at [727, 355] on use "button" at bounding box center [723, 360] width 10 height 10
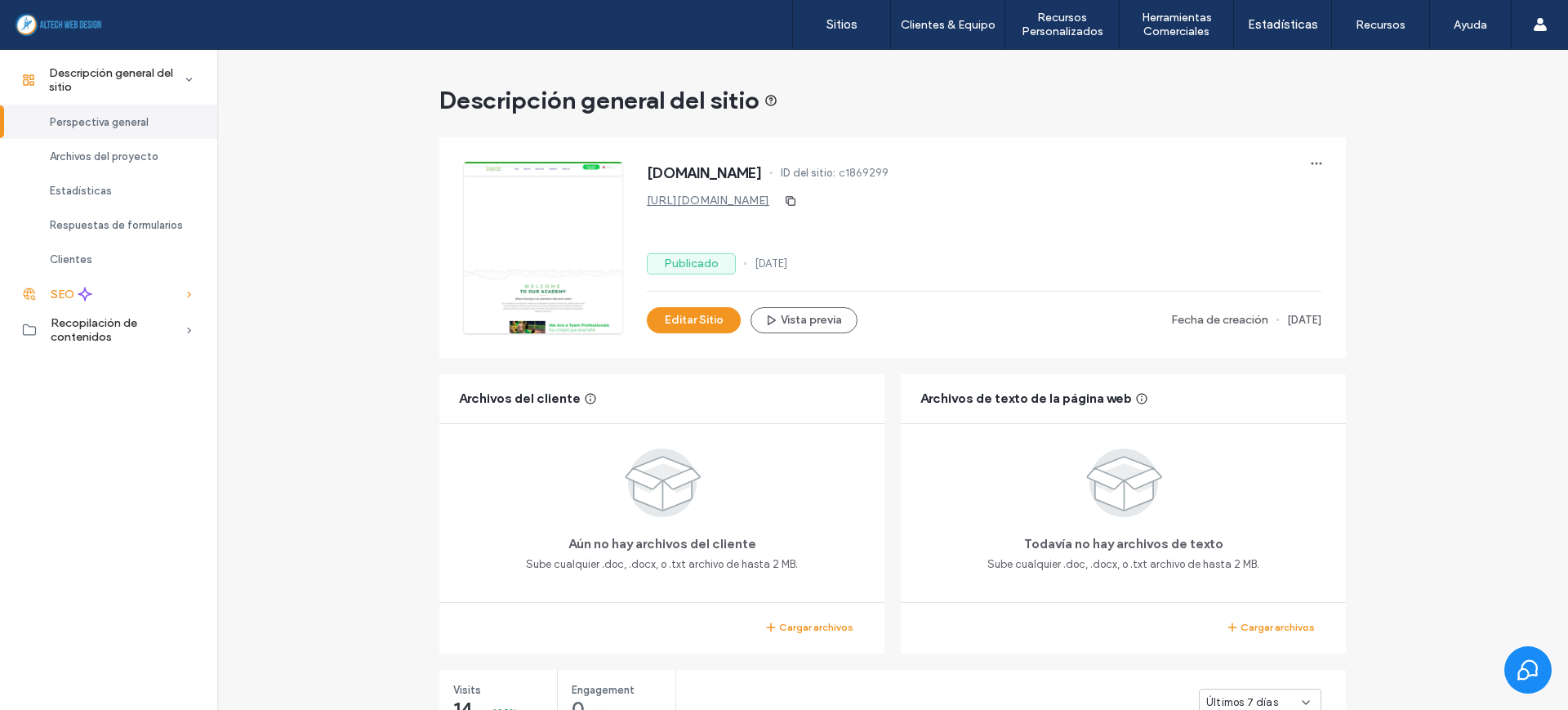
click at [109, 296] on div "SEO" at bounding box center [108, 294] width 218 height 36
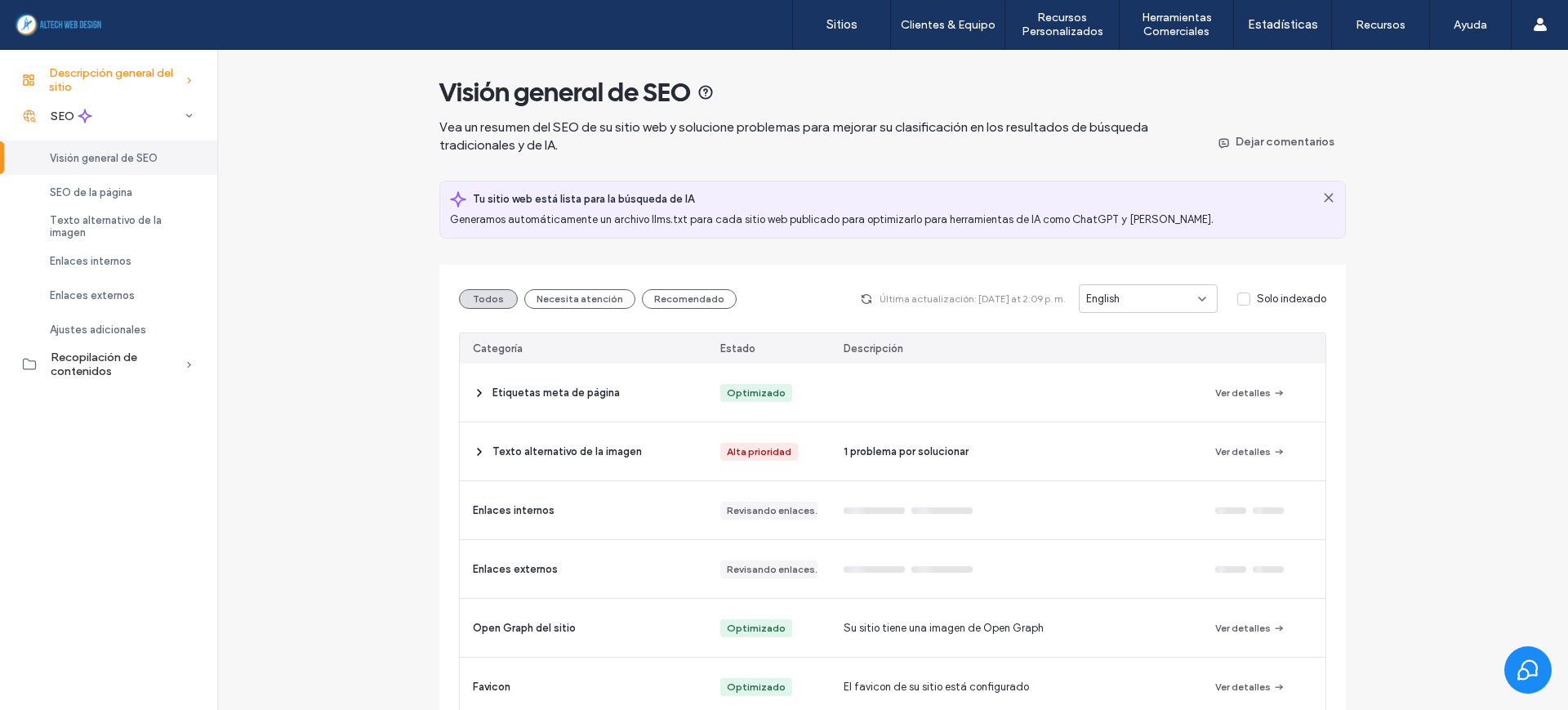
click at [115, 81] on span "Descripción general del sitio" at bounding box center [116, 80] width 135 height 28
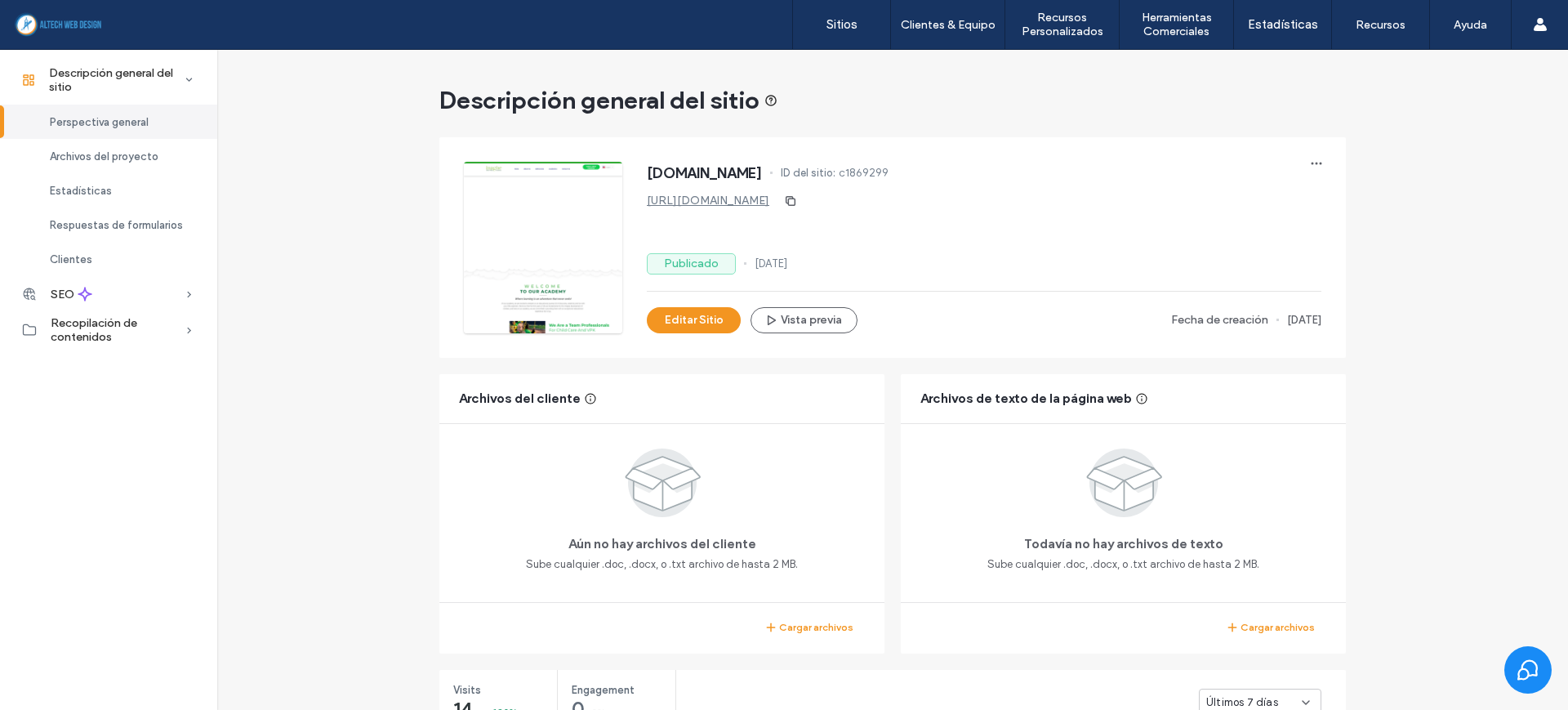
click at [718, 193] on link "[URL][DOMAIN_NAME]" at bounding box center [708, 200] width 123 height 14
click at [134, 293] on div "SEO" at bounding box center [108, 294] width 218 height 36
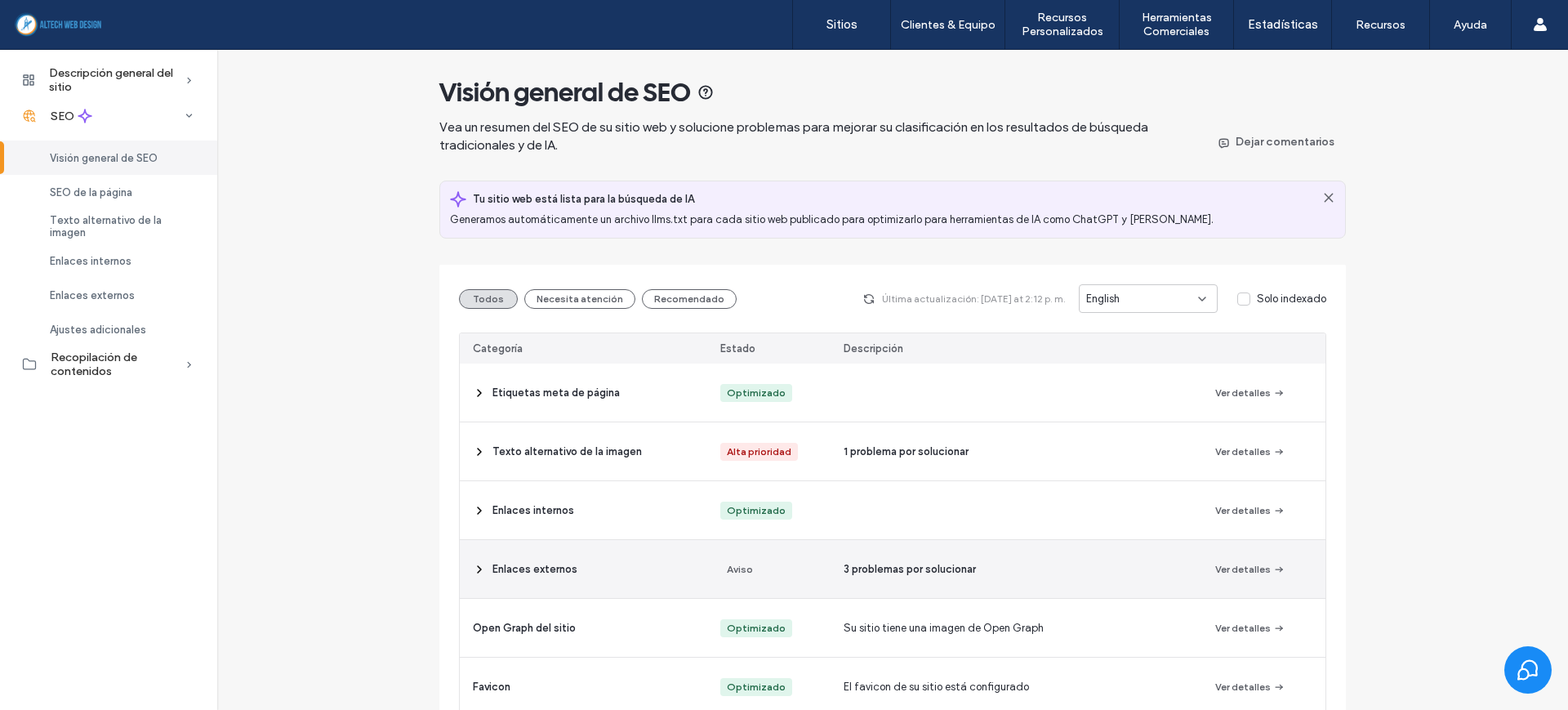
click at [1122, 585] on div "3 problemas por solucionar" at bounding box center [1016, 569] width 371 height 58
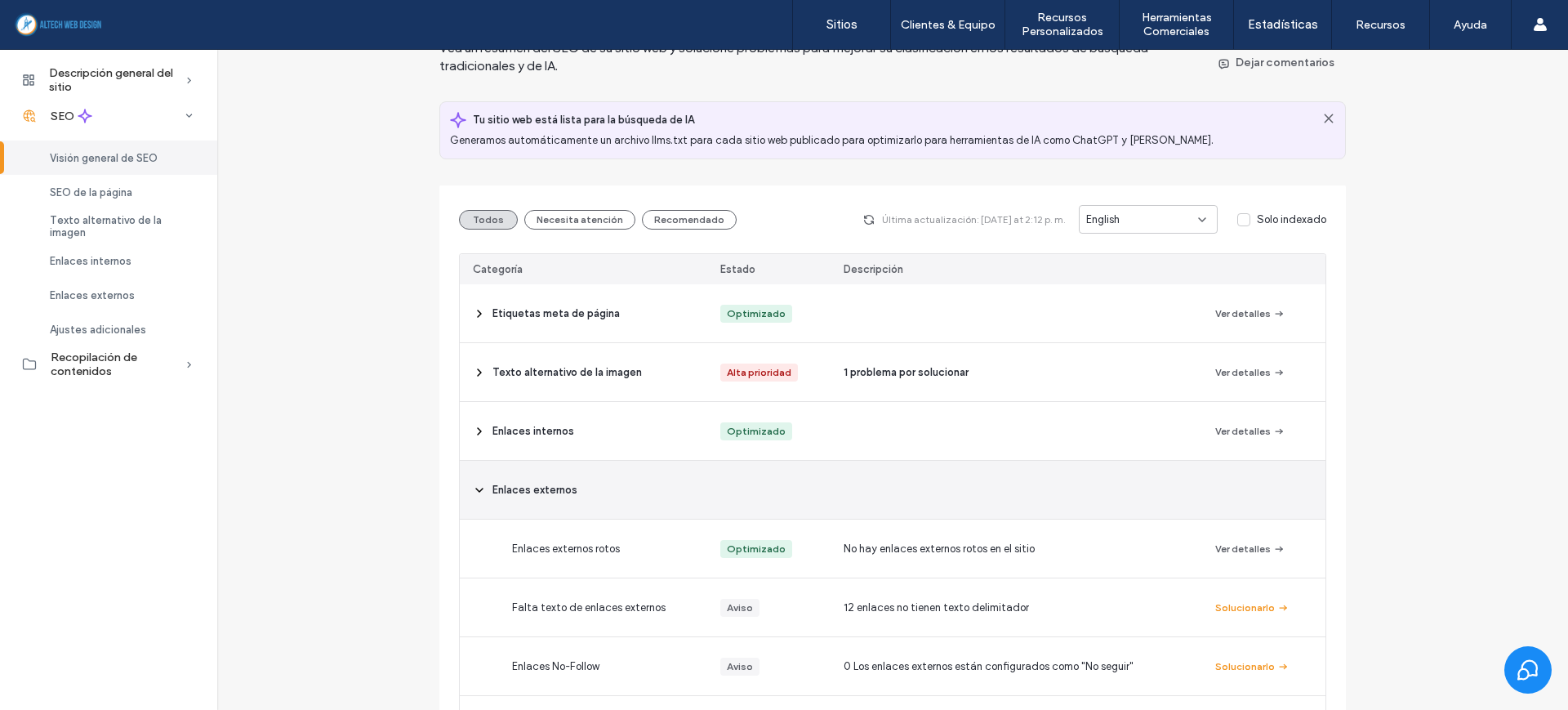
scroll to position [204, 0]
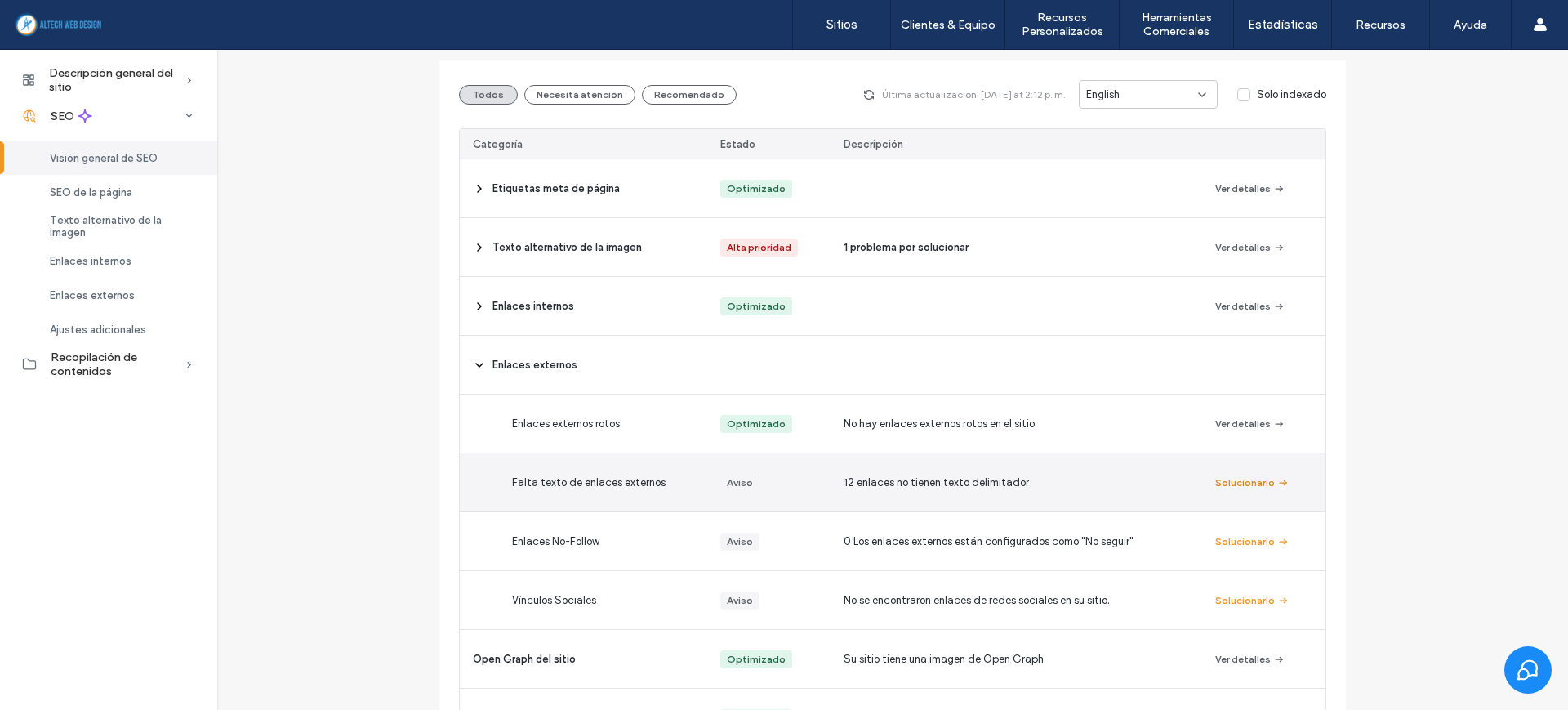
click at [1258, 481] on button "Solucionarlo" at bounding box center [1252, 482] width 74 height 19
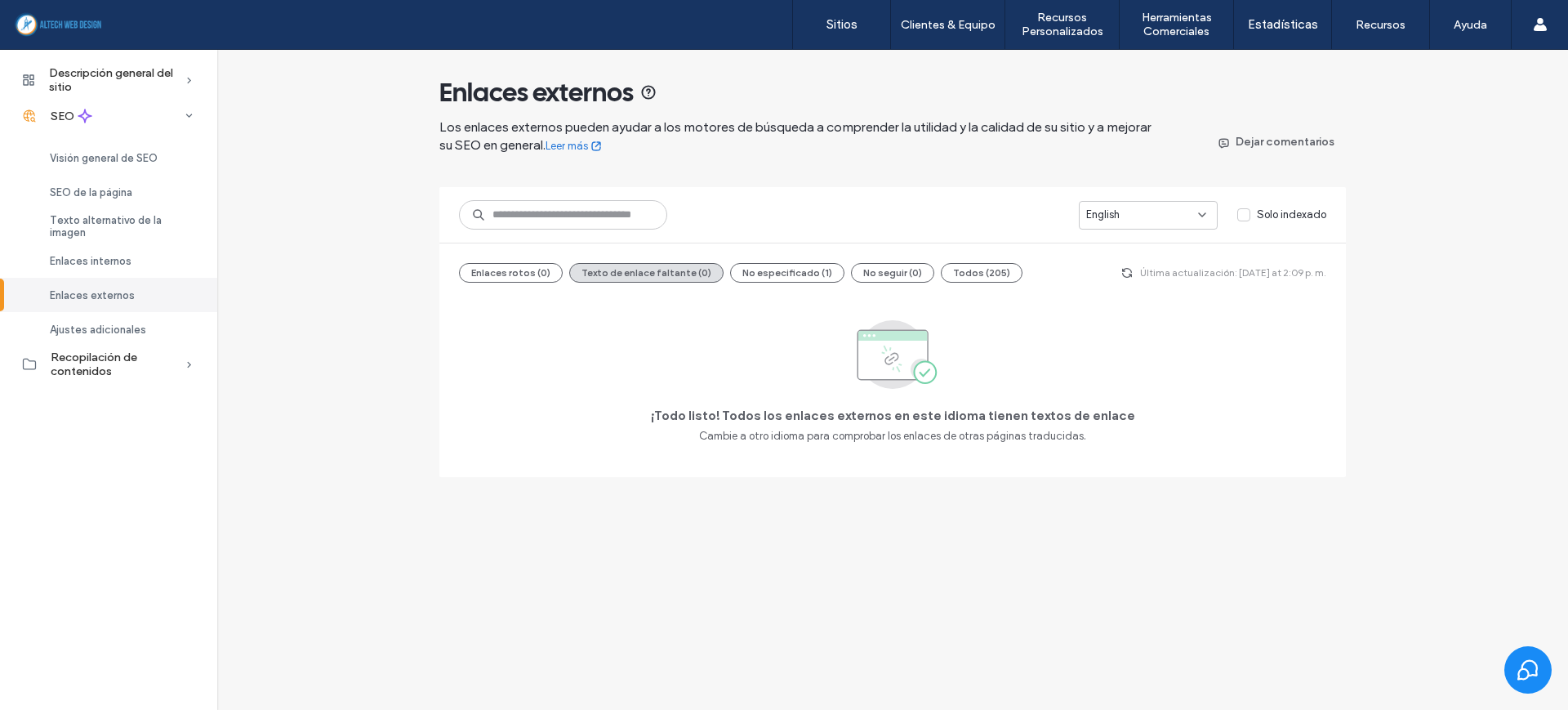
click at [1095, 222] on span "English" at bounding box center [1103, 214] width 34 height 16
click at [1095, 266] on span "Español" at bounding box center [1106, 272] width 38 height 16
click at [113, 150] on div "Visión general de SEO" at bounding box center [108, 157] width 218 height 34
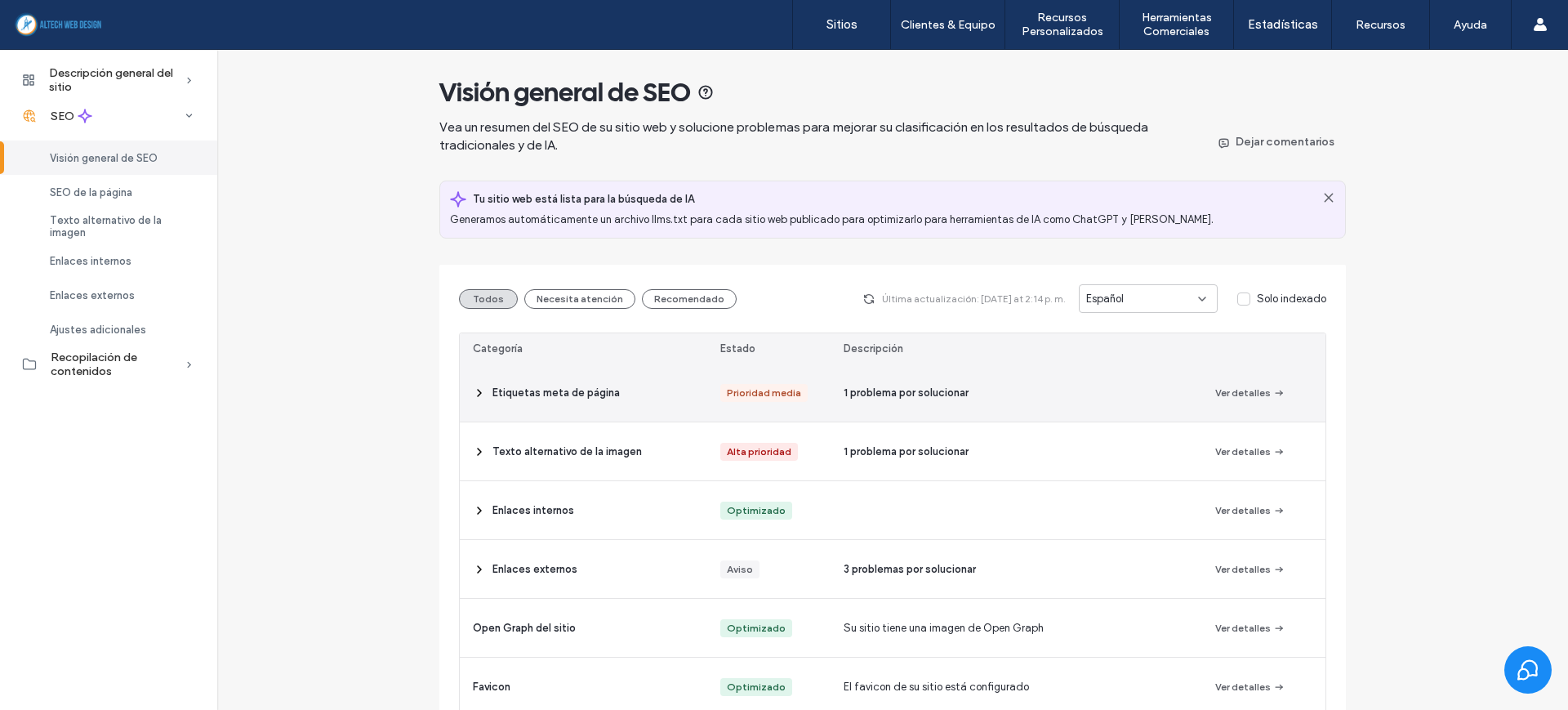
click at [477, 401] on span at bounding box center [480, 392] width 13 height 58
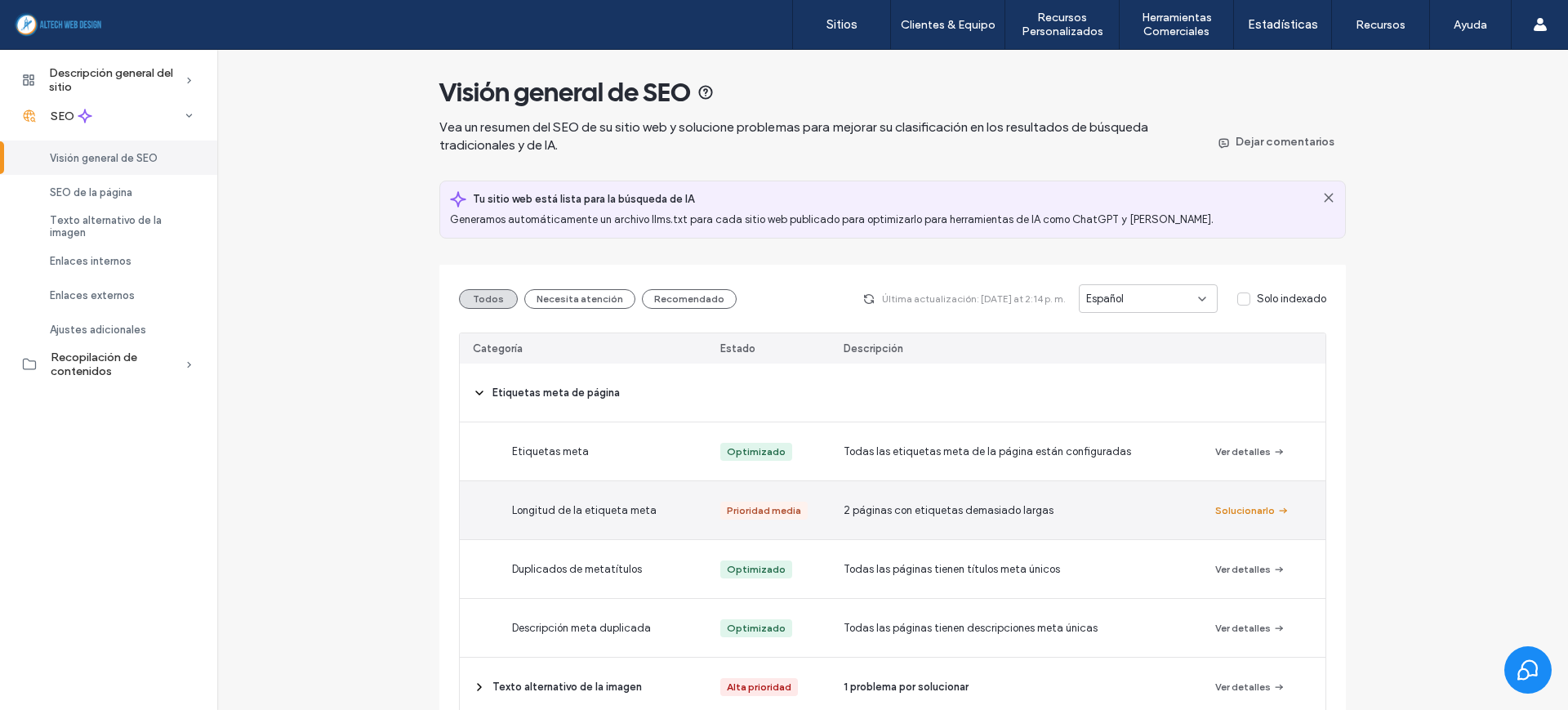
click at [1235, 509] on button "Solucionarlo" at bounding box center [1252, 510] width 74 height 19
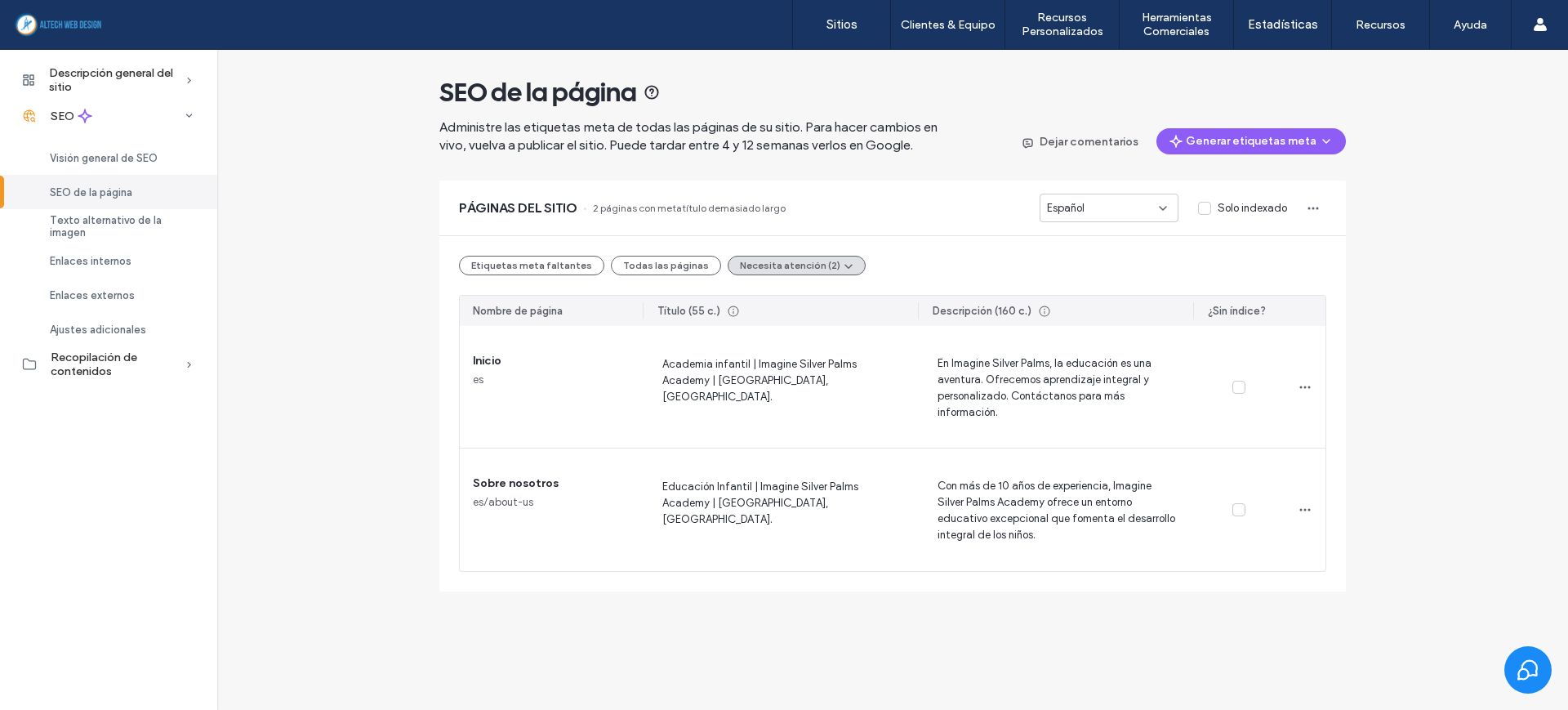
click at [455, 505] on div "Etiquetas meta faltantes Todas las páginas Necesita atención (2) Nombre de pági…" at bounding box center [892, 413] width 907 height 355
click at [618, 613] on div "Descripción general del sitio Perspectiva general Archivos del proyecto Estadís…" at bounding box center [784, 342] width 1568 height 585
click at [532, 86] on span "SEO de la página" at bounding box center [538, 92] width 197 height 33
click at [502, 102] on span "SEO de la página" at bounding box center [538, 92] width 197 height 33
click at [394, 340] on div "SEO de la página Administre las etiquetas meta de todas las páginas de su sitio…" at bounding box center [893, 320] width 1351 height 541
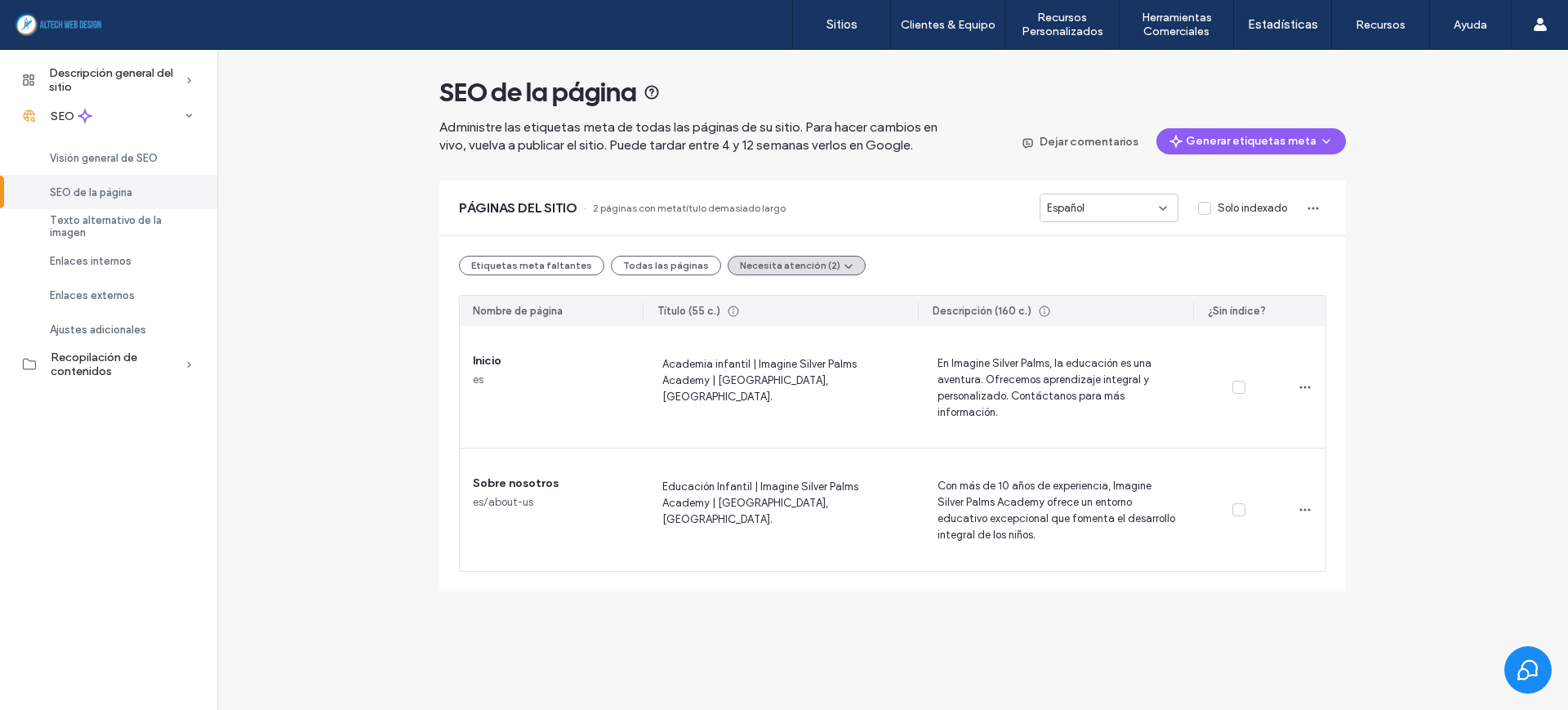
click at [363, 346] on div "SEO de la página Administre las etiquetas meta de todas las páginas de su sitio…" at bounding box center [893, 320] width 1351 height 541
